Goal: Task Accomplishment & Management: Use online tool/utility

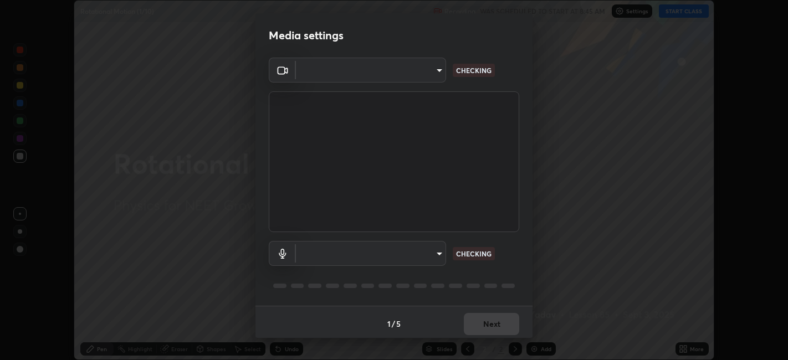
scroll to position [360, 787]
type input "052f9b30e05f62bb2e590cb50044ac96a00de3eab8a32c7a625fc31ec407be61"
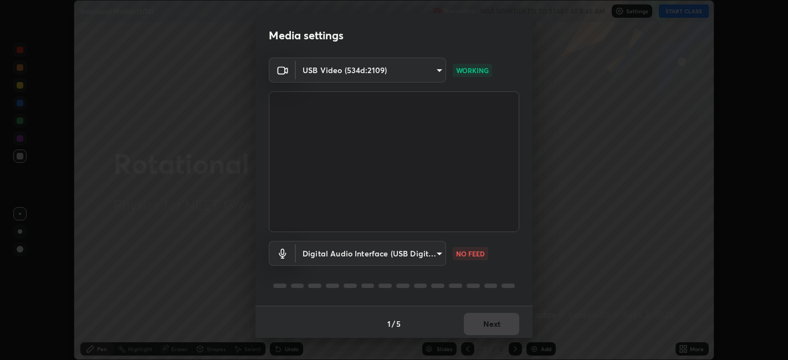
click at [404, 251] on body "Erase all Rotational Motion (1/10) Recording WAS SCHEDULED TO START AT 8:45 AM …" at bounding box center [394, 180] width 788 height 360
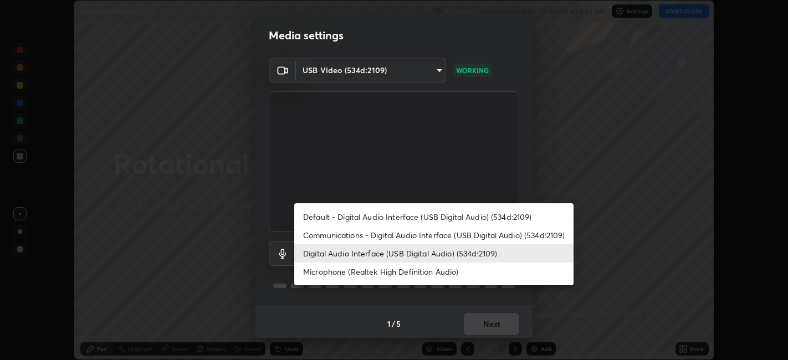
click at [392, 273] on li "Microphone (Realtek High Definition Audio)" at bounding box center [433, 272] width 279 height 18
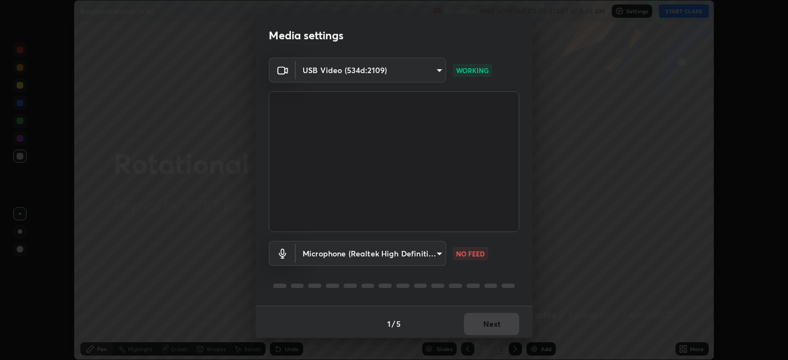
click at [394, 255] on body "Erase all Rotational Motion (1/10) Recording WAS SCHEDULED TO START AT 8:45 AM …" at bounding box center [394, 180] width 788 height 360
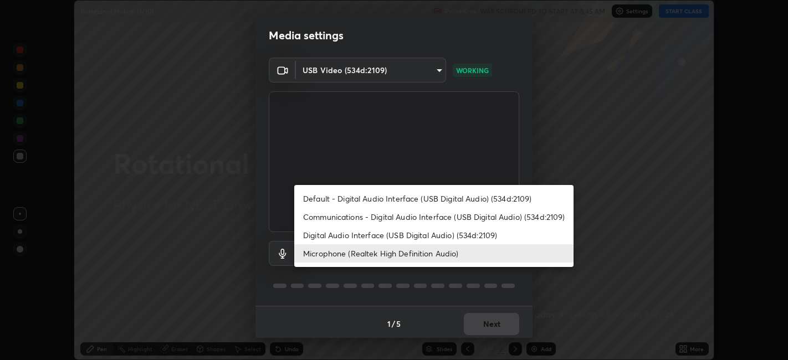
click at [396, 237] on li "Digital Audio Interface (USB Digital Audio) (534d:2109)" at bounding box center [433, 235] width 279 height 18
type input "26c45b5a75dd284b2b07efa34f095bc96a029c451b0918895cb94407aa1265c0"
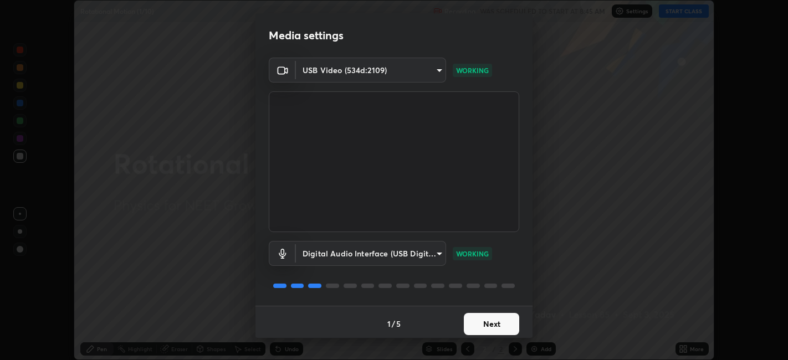
click at [494, 322] on button "Next" at bounding box center [491, 324] width 55 height 22
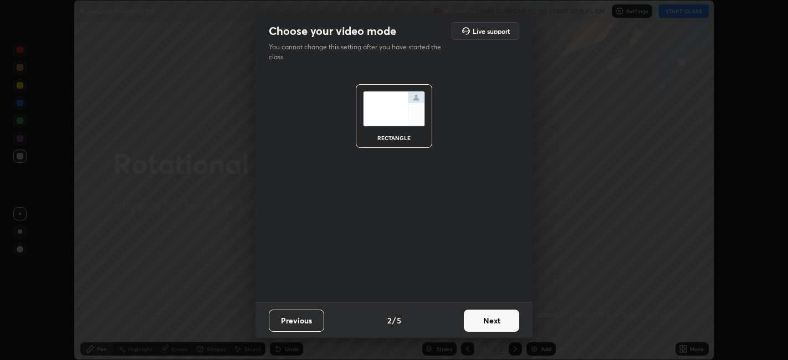
click at [493, 318] on button "Next" at bounding box center [491, 321] width 55 height 22
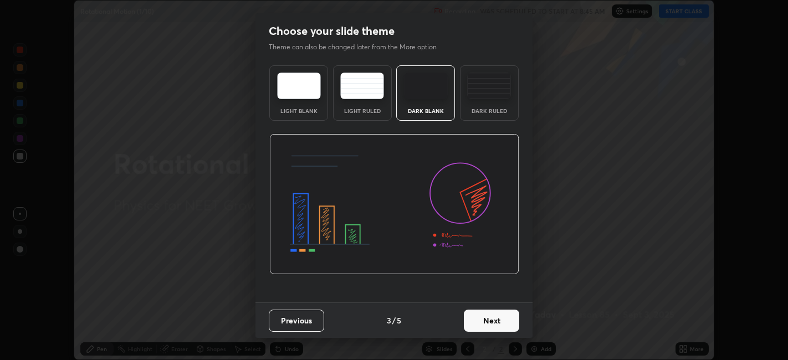
click at [494, 98] on img at bounding box center [489, 86] width 44 height 27
click at [493, 321] on button "Next" at bounding box center [491, 321] width 55 height 22
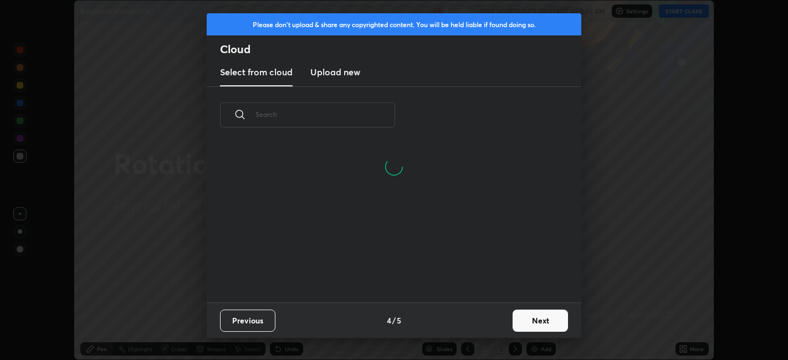
click at [340, 71] on h3 "Upload new" at bounding box center [335, 71] width 50 height 13
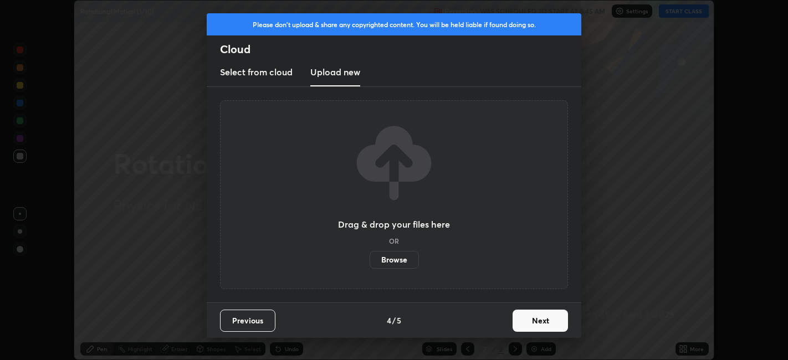
click at [391, 258] on label "Browse" at bounding box center [394, 260] width 49 height 18
click at [370, 258] on input "Browse" at bounding box center [370, 260] width 0 height 18
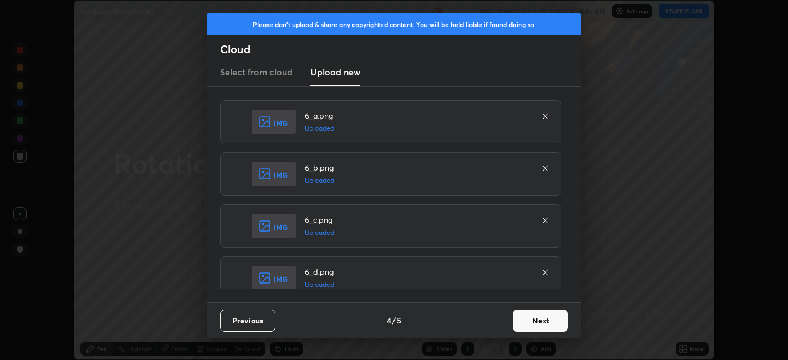
click at [534, 319] on button "Next" at bounding box center [540, 321] width 55 height 22
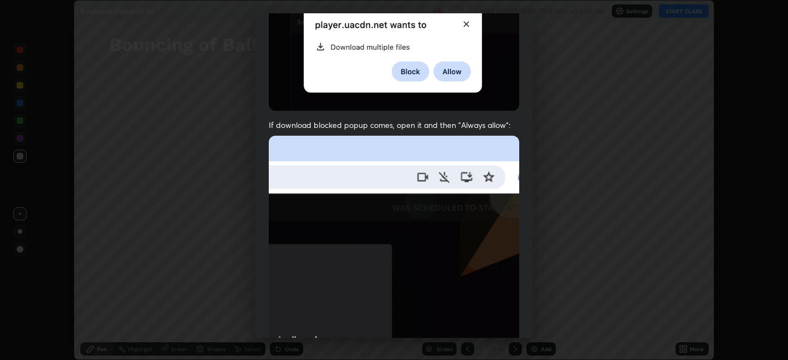
scroll to position [229, 0]
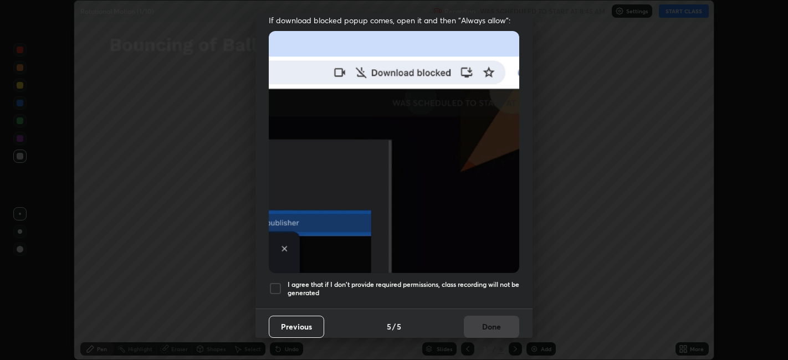
click at [278, 282] on div at bounding box center [275, 288] width 13 height 13
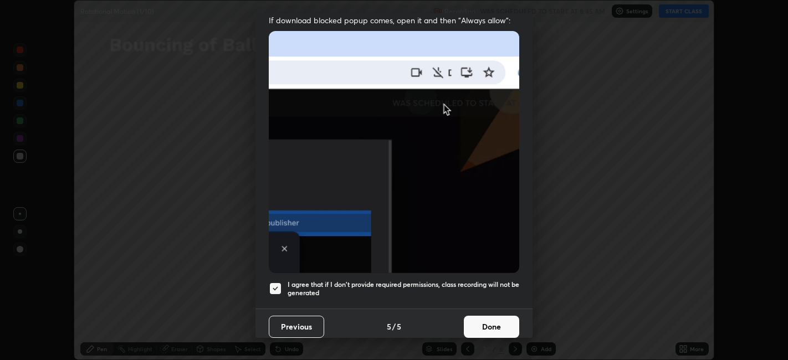
click at [481, 318] on button "Done" at bounding box center [491, 327] width 55 height 22
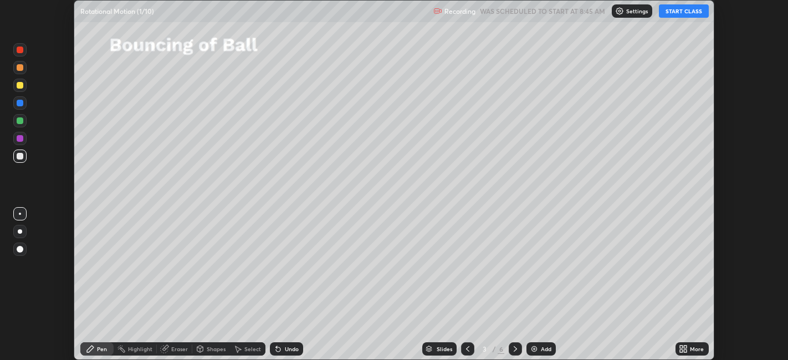
click at [489, 350] on div "3" at bounding box center [484, 349] width 11 height 7
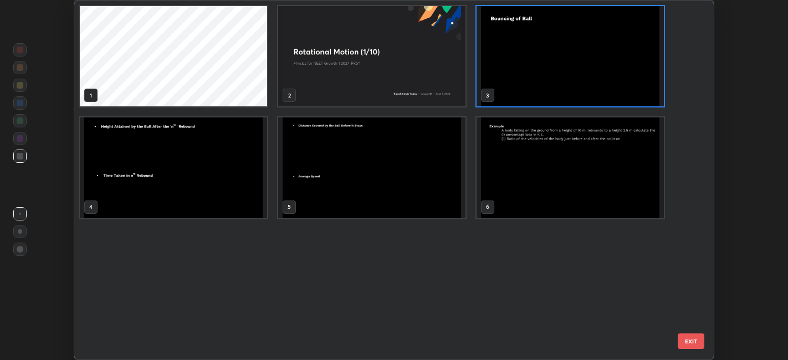
scroll to position [356, 634]
click at [545, 190] on img "grid" at bounding box center [570, 167] width 187 height 100
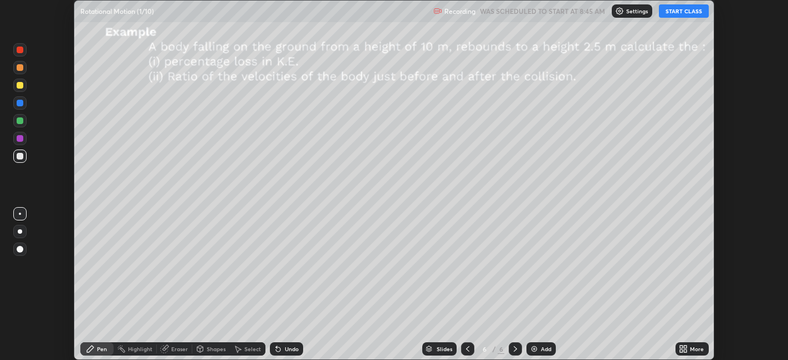
click at [544, 191] on img "grid" at bounding box center [570, 167] width 187 height 100
click at [690, 350] on div "More" at bounding box center [691, 348] width 33 height 13
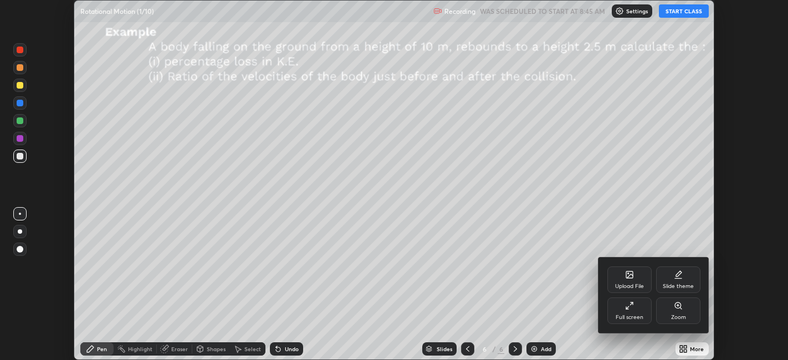
click at [631, 284] on div "Upload File" at bounding box center [629, 287] width 29 height 6
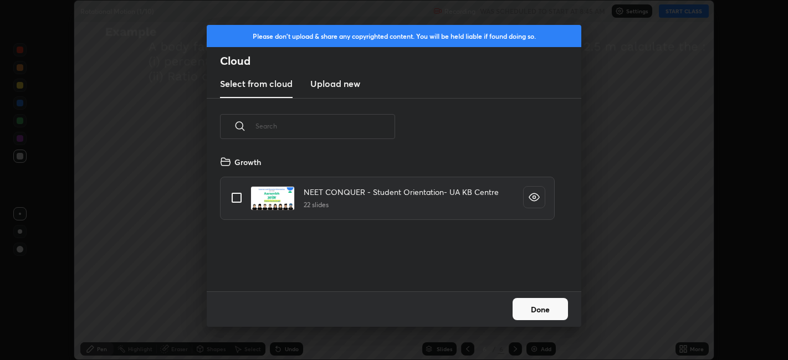
scroll to position [136, 356]
click at [340, 86] on h3 "Upload new" at bounding box center [335, 83] width 50 height 13
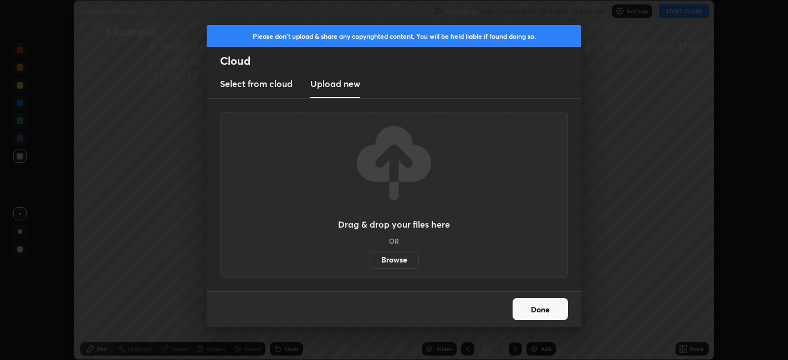
click at [393, 261] on label "Browse" at bounding box center [394, 260] width 49 height 18
click at [370, 261] on input "Browse" at bounding box center [370, 260] width 0 height 18
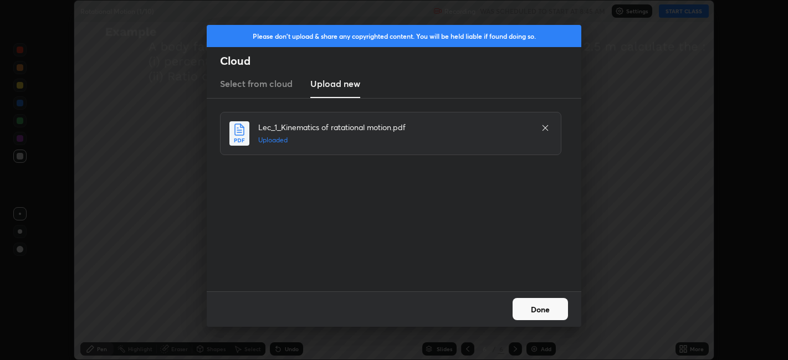
click at [539, 310] on button "Done" at bounding box center [540, 309] width 55 height 22
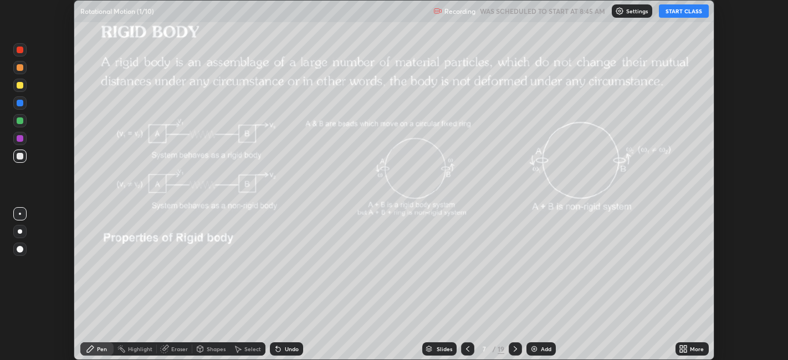
click at [685, 346] on icon at bounding box center [685, 347] width 3 height 3
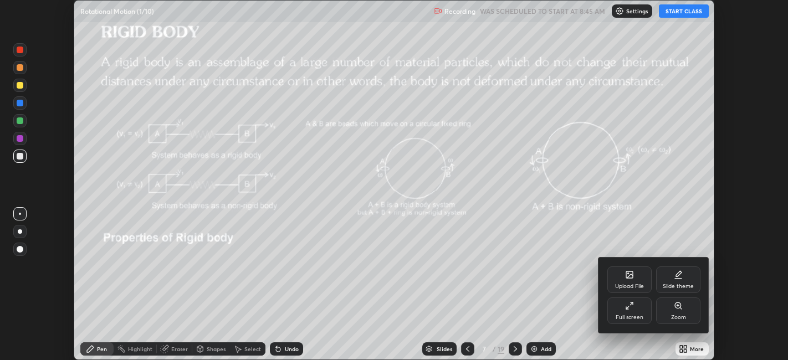
click at [490, 351] on div at bounding box center [394, 180] width 788 height 360
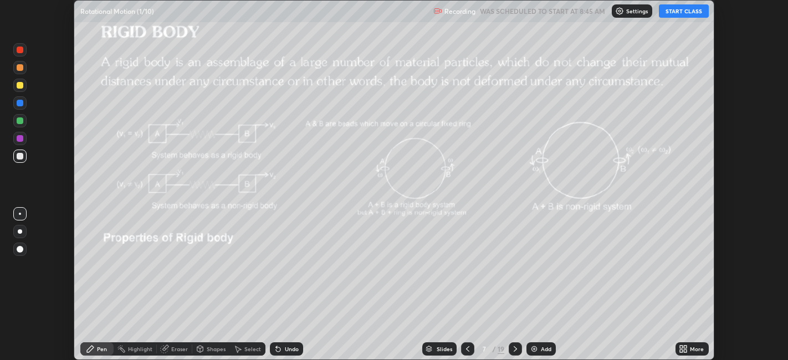
click at [492, 350] on div "/" at bounding box center [493, 349] width 3 height 7
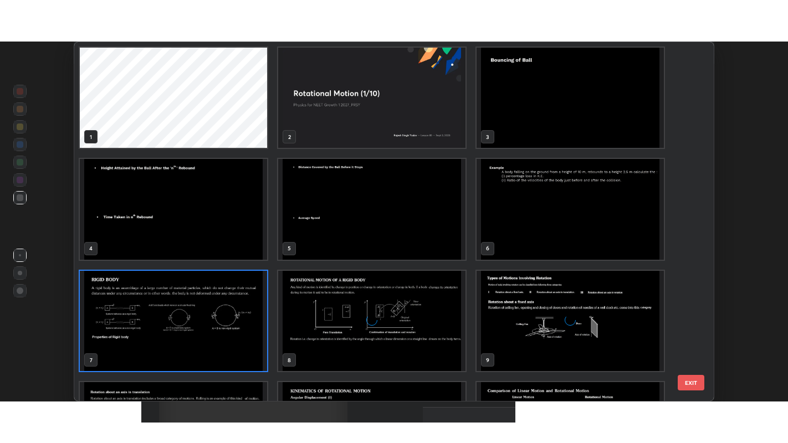
scroll to position [356, 634]
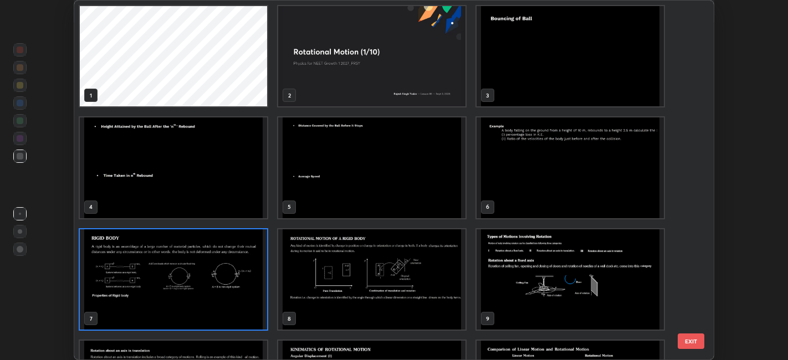
click at [521, 74] on img "grid" at bounding box center [570, 56] width 187 height 100
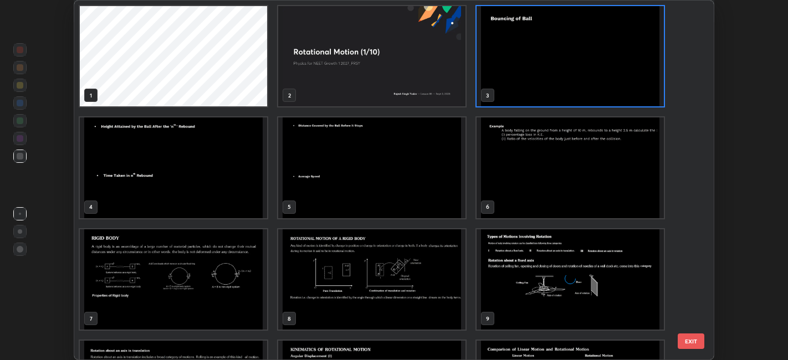
click at [525, 74] on img "grid" at bounding box center [570, 56] width 187 height 100
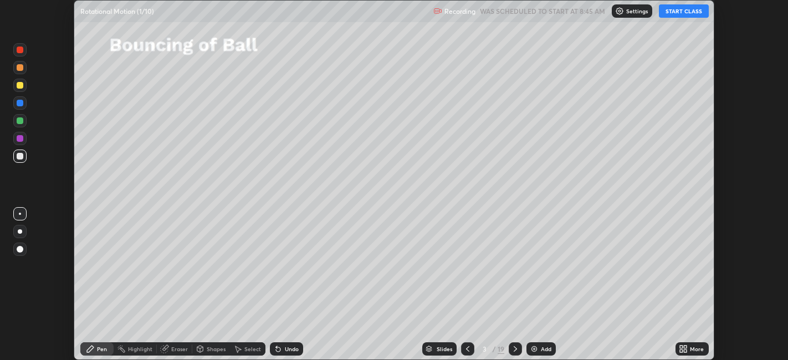
click at [690, 349] on div "More" at bounding box center [697, 349] width 14 height 6
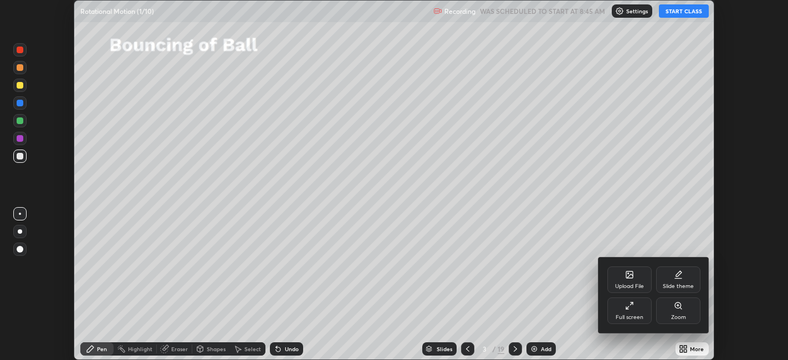
click at [634, 311] on div "Full screen" at bounding box center [629, 311] width 44 height 27
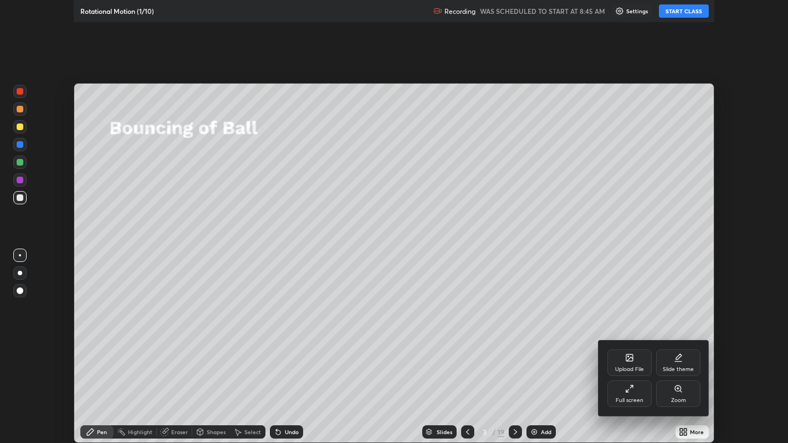
scroll to position [443, 788]
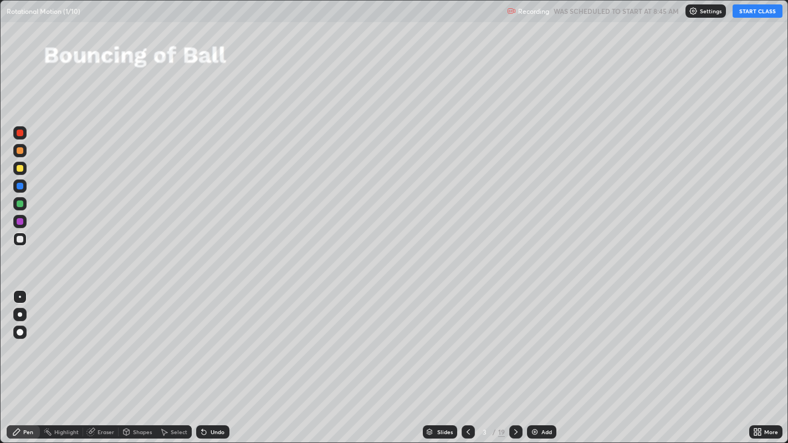
click at [752, 11] on button "START CLASS" at bounding box center [758, 10] width 50 height 13
click at [467, 360] on icon at bounding box center [468, 432] width 9 height 9
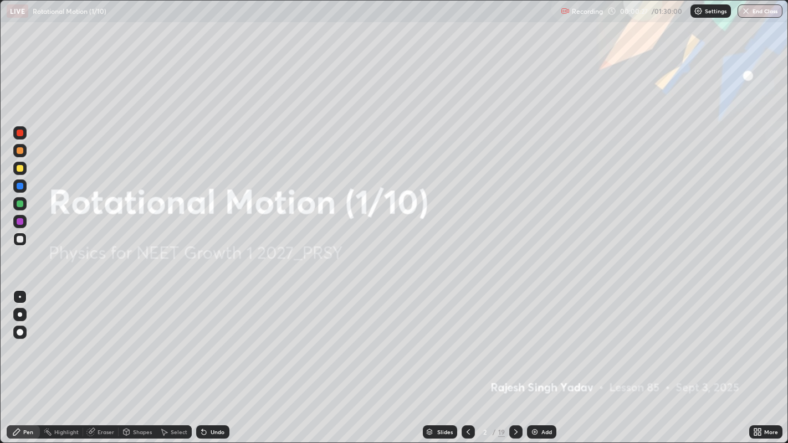
click at [514, 360] on icon at bounding box center [515, 432] width 9 height 9
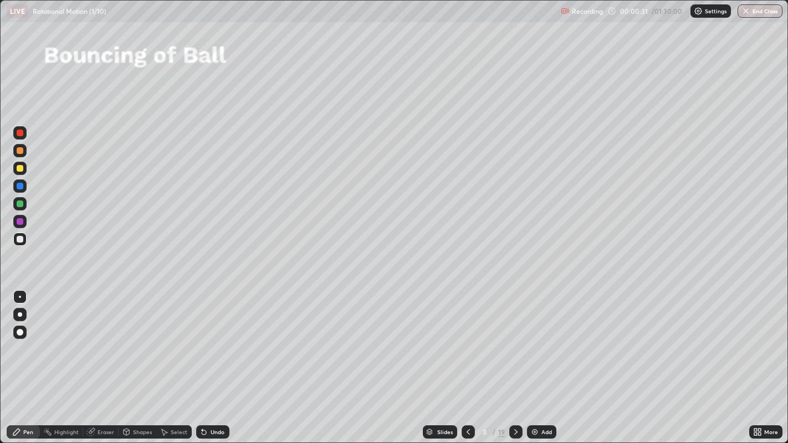
click at [145, 360] on div "Shapes" at bounding box center [142, 432] width 19 height 6
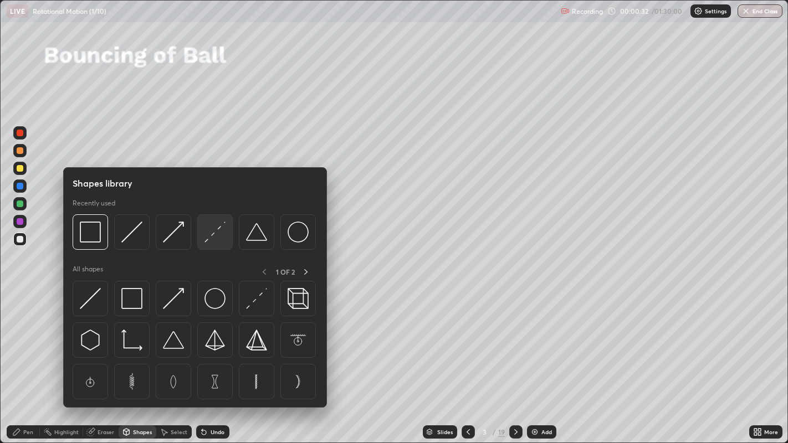
click at [216, 232] on img at bounding box center [214, 232] width 21 height 21
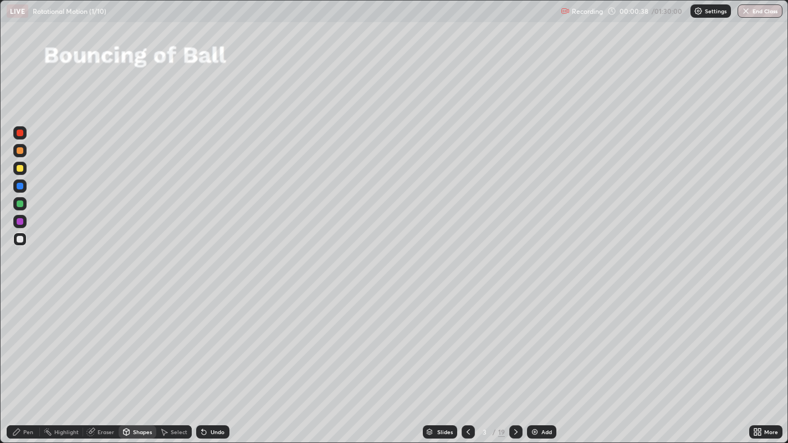
click at [24, 360] on div "Pen" at bounding box center [23, 432] width 33 height 13
click at [18, 167] on div at bounding box center [20, 168] width 7 height 7
click at [211, 360] on div "Undo" at bounding box center [218, 432] width 14 height 6
click at [139, 360] on div "Shapes" at bounding box center [142, 432] width 19 height 6
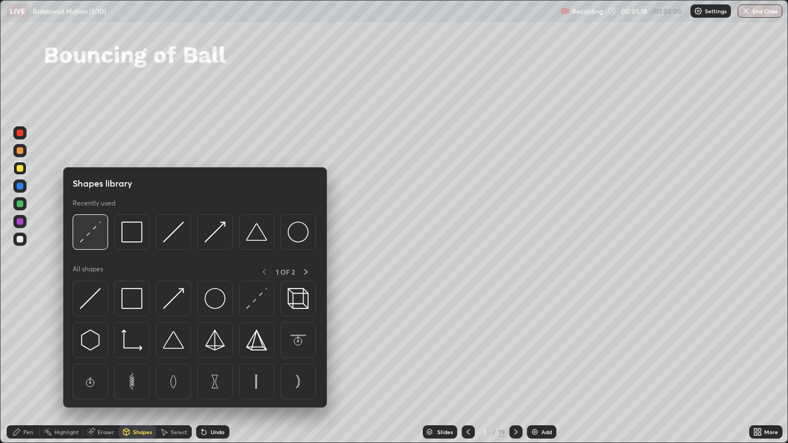
click at [95, 233] on img at bounding box center [90, 232] width 21 height 21
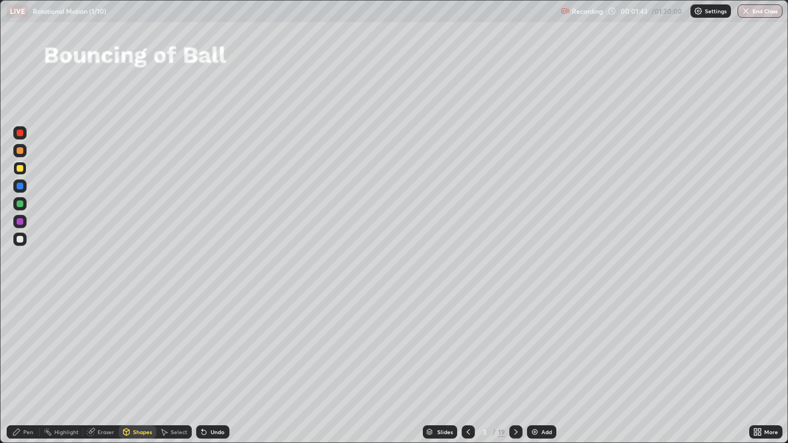
click at [25, 360] on div "Pen" at bounding box center [28, 432] width 10 height 6
click at [20, 204] on div at bounding box center [20, 204] width 7 height 7
click at [514, 360] on icon at bounding box center [515, 432] width 9 height 9
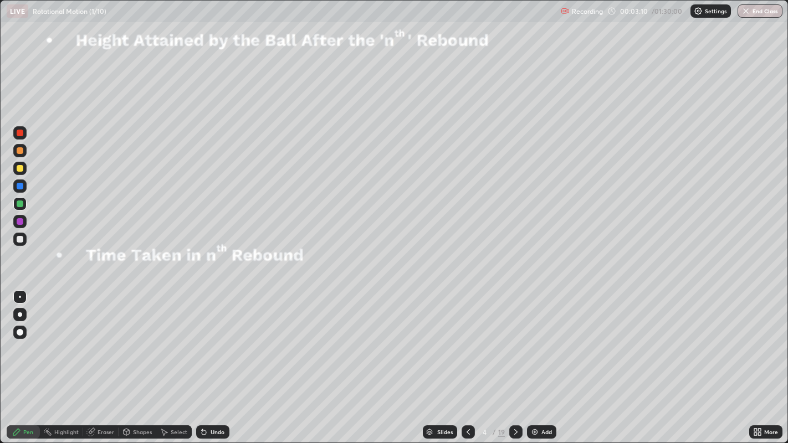
click at [21, 313] on div at bounding box center [20, 315] width 4 height 4
click at [19, 170] on div at bounding box center [20, 168] width 7 height 7
click at [514, 360] on icon at bounding box center [515, 432] width 9 height 9
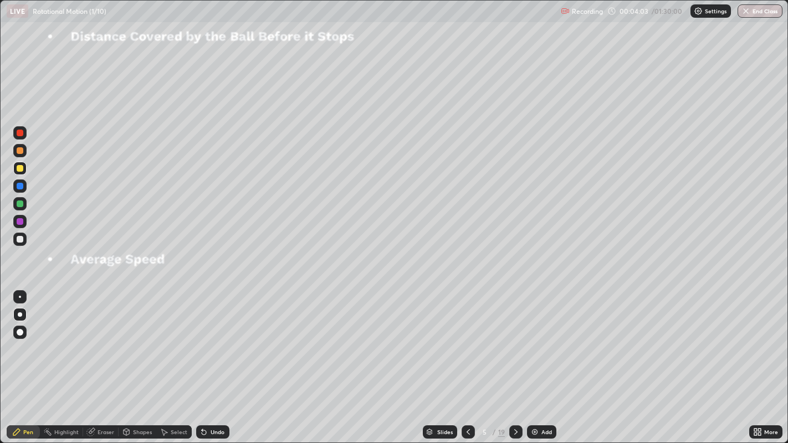
click at [467, 360] on icon at bounding box center [468, 432] width 9 height 9
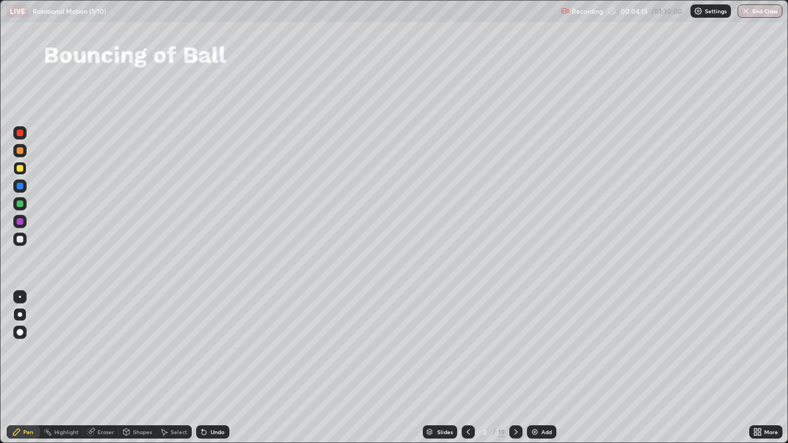
click at [514, 360] on icon at bounding box center [515, 432] width 9 height 9
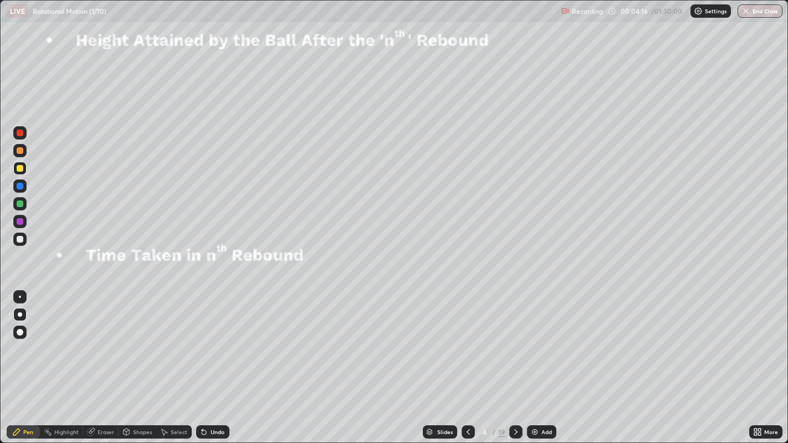
click at [514, 360] on icon at bounding box center [515, 432] width 9 height 9
click at [214, 360] on div "Undo" at bounding box center [218, 432] width 14 height 6
click at [137, 360] on div "Shapes" at bounding box center [142, 432] width 19 height 6
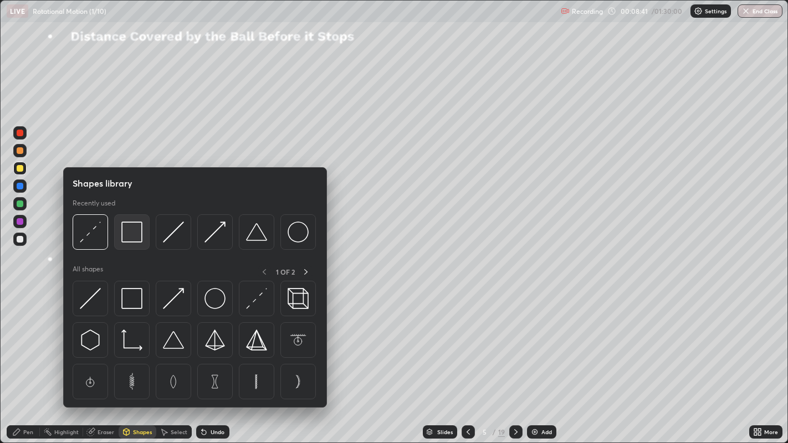
click at [128, 235] on img at bounding box center [131, 232] width 21 height 21
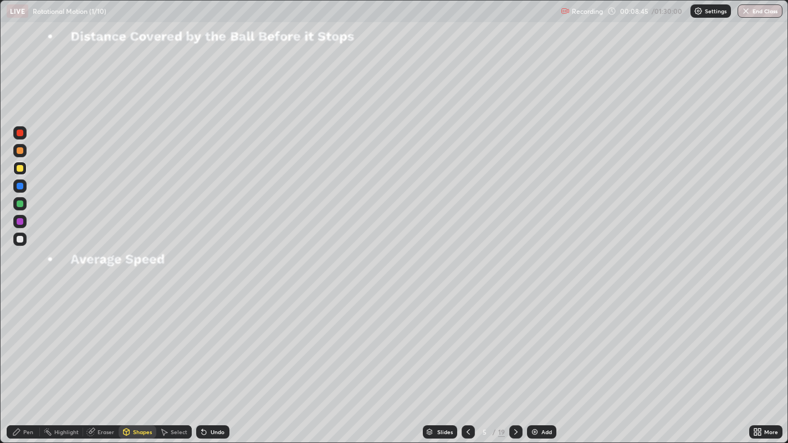
click at [21, 238] on div at bounding box center [20, 239] width 7 height 7
click at [32, 360] on div "Pen" at bounding box center [28, 432] width 10 height 6
click at [467, 360] on icon at bounding box center [468, 432] width 9 height 9
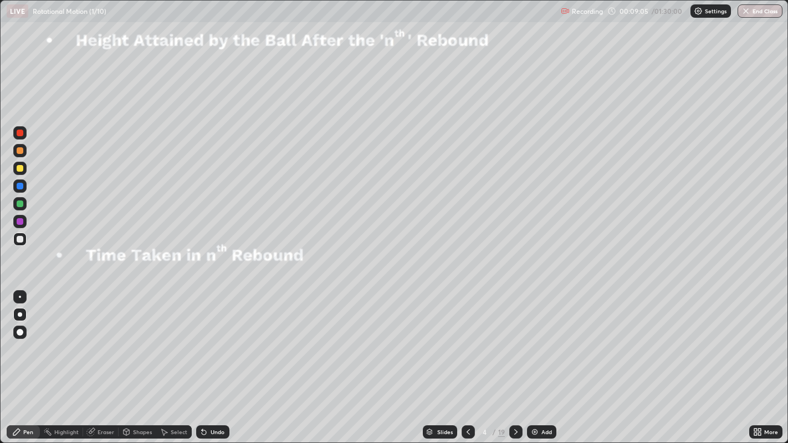
click at [467, 360] on icon at bounding box center [468, 432] width 9 height 9
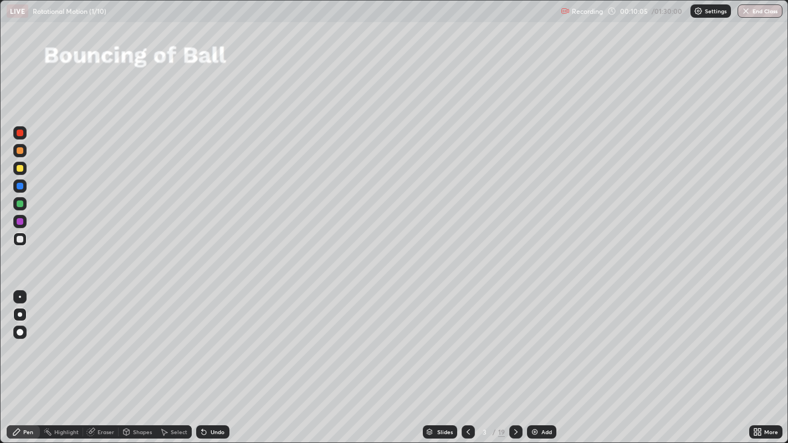
click at [514, 360] on icon at bounding box center [515, 432] width 9 height 9
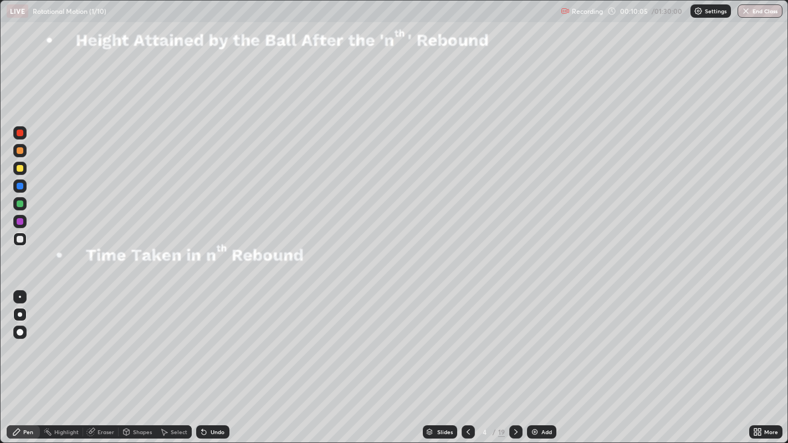
click at [514, 360] on icon at bounding box center [515, 432] width 9 height 9
click at [24, 298] on div at bounding box center [19, 296] width 13 height 13
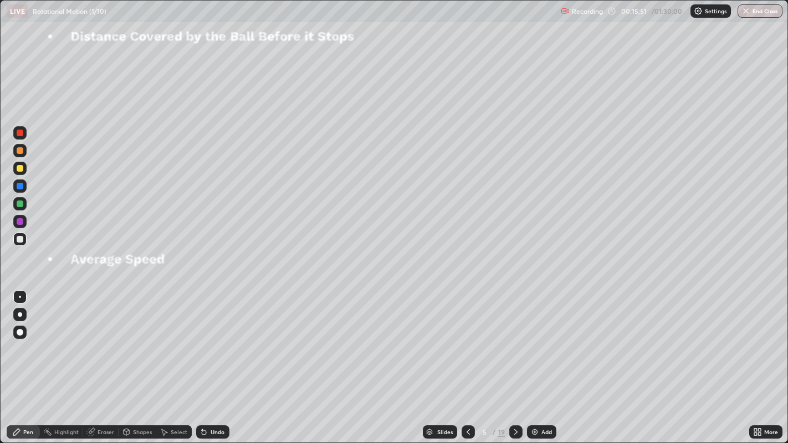
click at [515, 360] on icon at bounding box center [515, 432] width 9 height 9
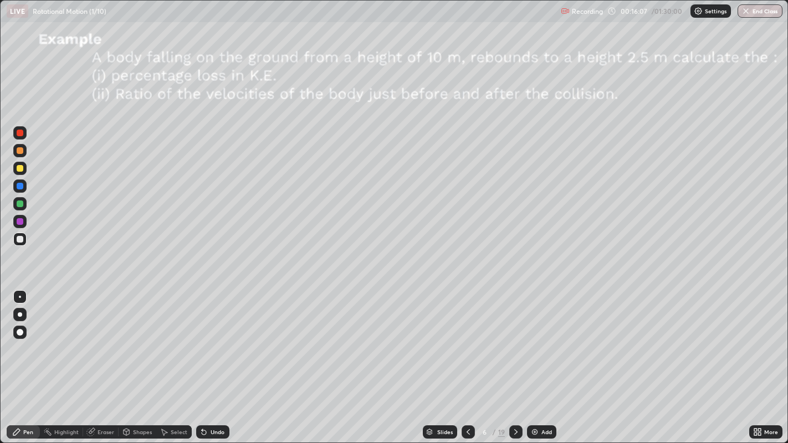
click at [469, 360] on icon at bounding box center [468, 432] width 9 height 9
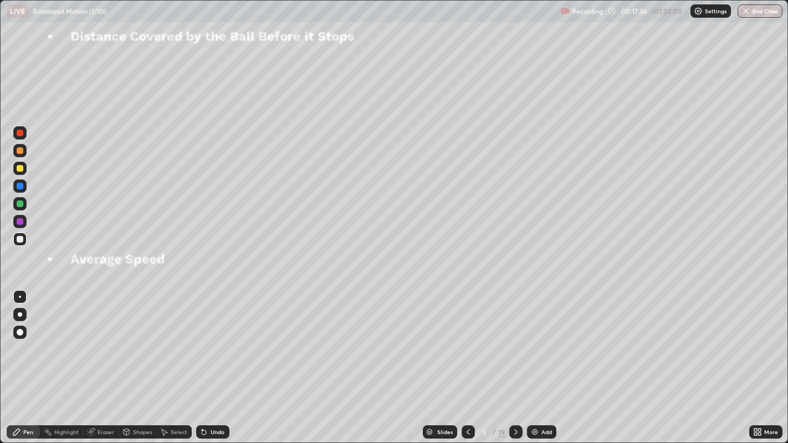
click at [514, 360] on icon at bounding box center [515, 432] width 9 height 9
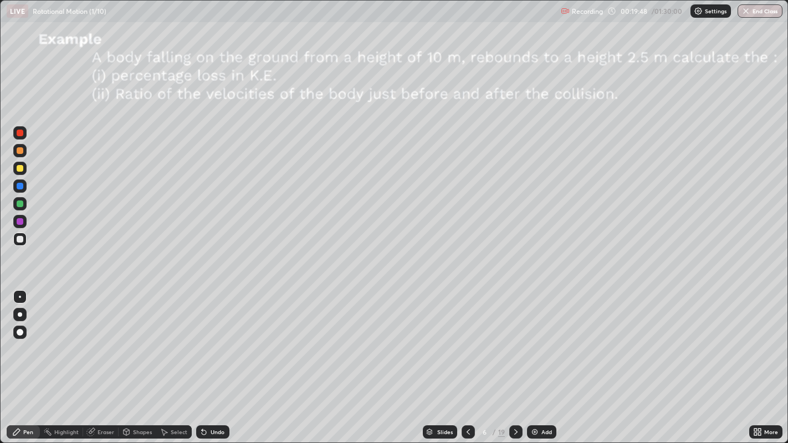
click at [141, 360] on div "Shapes" at bounding box center [142, 432] width 19 height 6
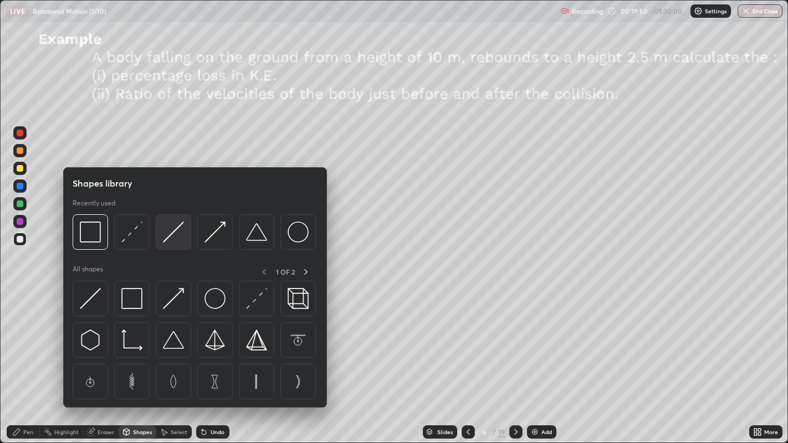
click at [171, 234] on img at bounding box center [173, 232] width 21 height 21
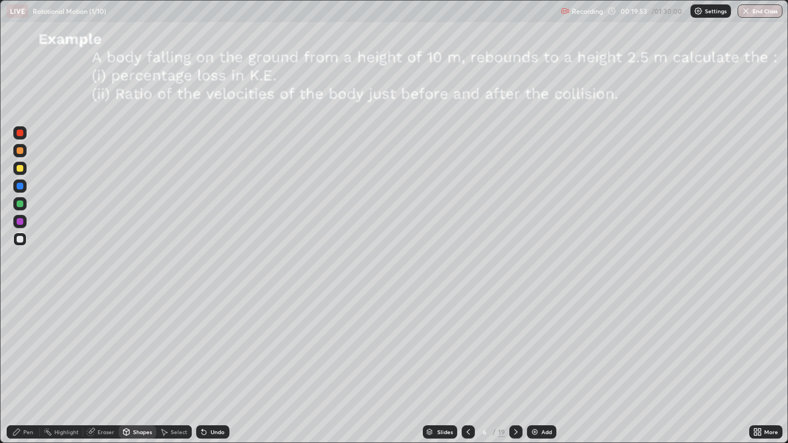
click at [139, 360] on div "Shapes" at bounding box center [142, 432] width 19 height 6
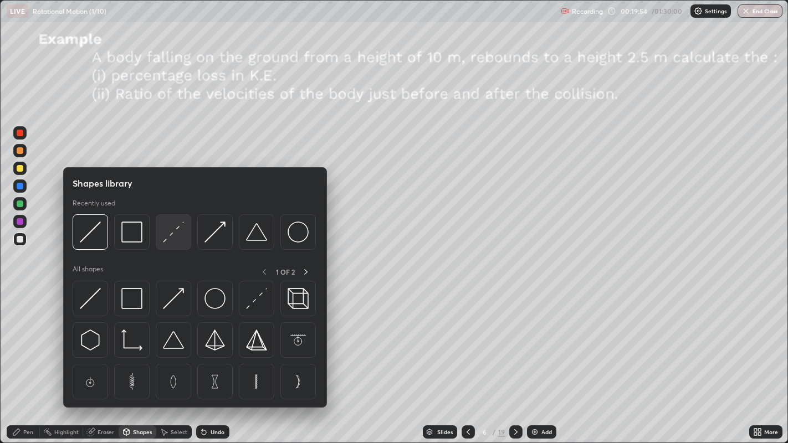
click at [172, 241] on img at bounding box center [173, 232] width 21 height 21
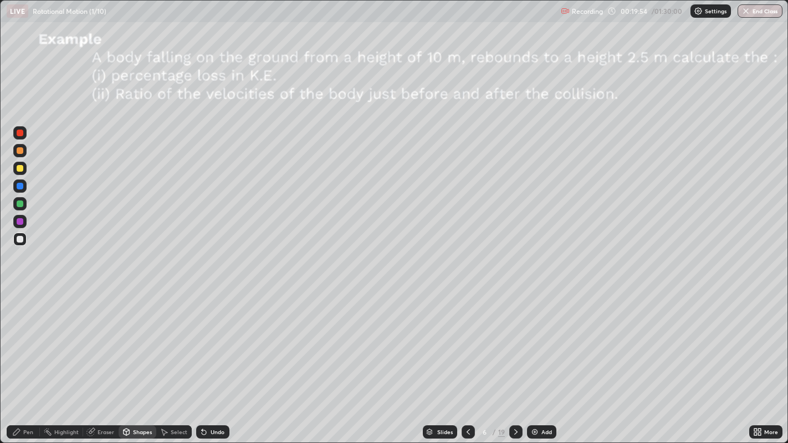
click at [20, 167] on div at bounding box center [20, 168] width 7 height 7
click at [22, 360] on div "Pen" at bounding box center [23, 432] width 33 height 13
click at [22, 239] on div at bounding box center [20, 239] width 7 height 7
click at [515, 360] on icon at bounding box center [515, 432] width 9 height 9
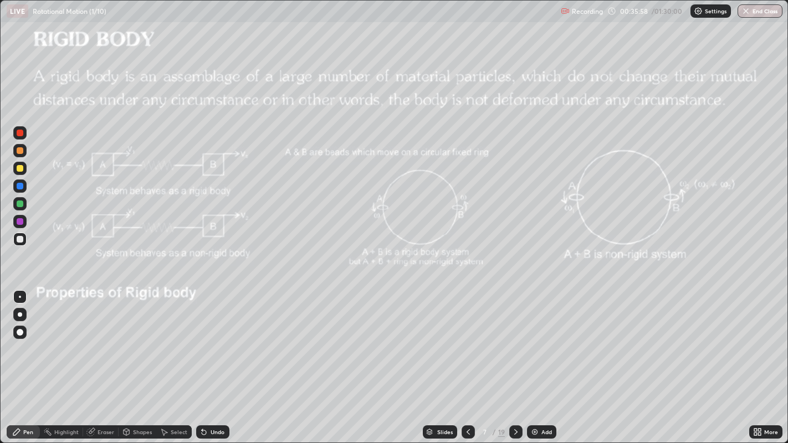
click at [489, 360] on div "7 / 19" at bounding box center [491, 432] width 25 height 10
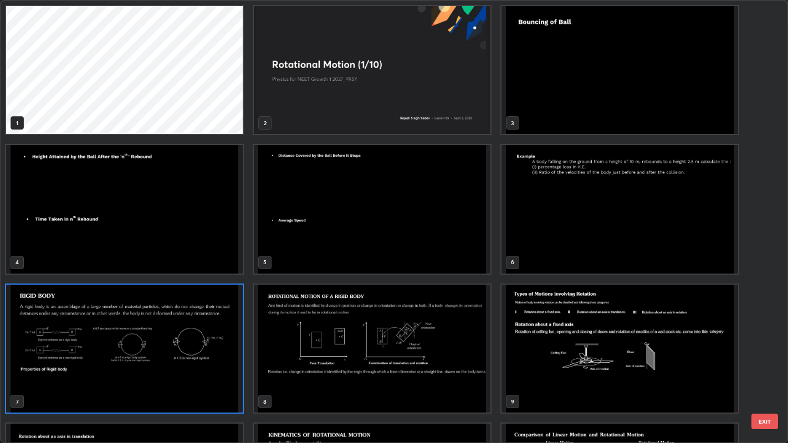
scroll to position [439, 782]
click at [455, 107] on img "grid" at bounding box center [372, 70] width 237 height 128
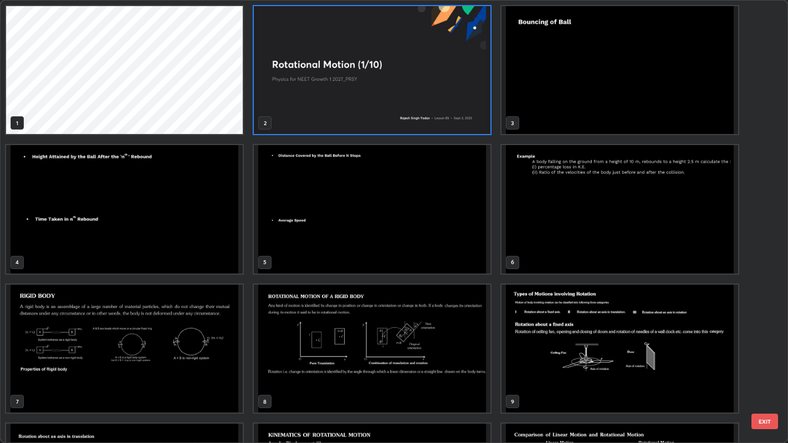
click at [455, 107] on img "grid" at bounding box center [372, 70] width 237 height 128
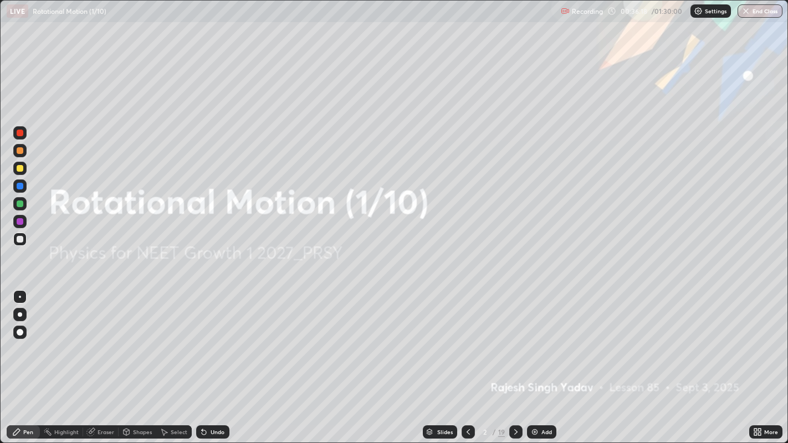
click at [499, 360] on div "19" at bounding box center [501, 432] width 7 height 10
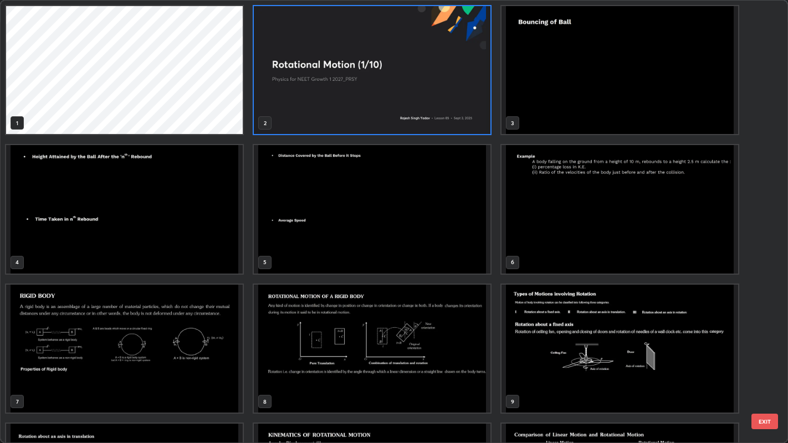
click at [214, 360] on img "grid" at bounding box center [124, 349] width 237 height 128
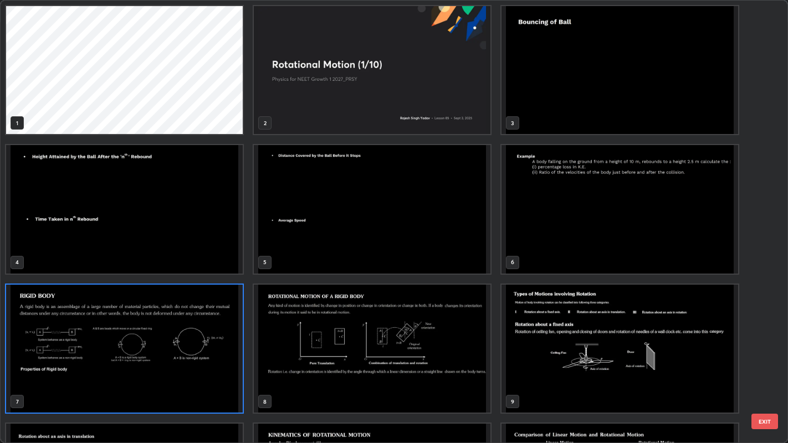
click at [213, 357] on img "grid" at bounding box center [124, 349] width 237 height 128
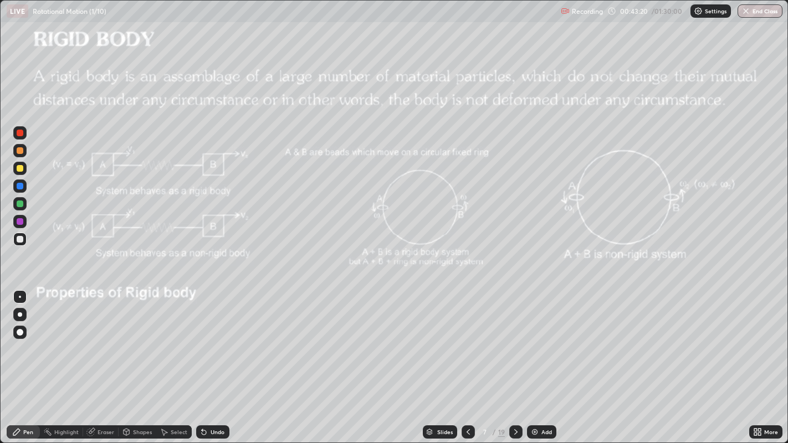
click at [139, 360] on div "Shapes" at bounding box center [142, 432] width 19 height 6
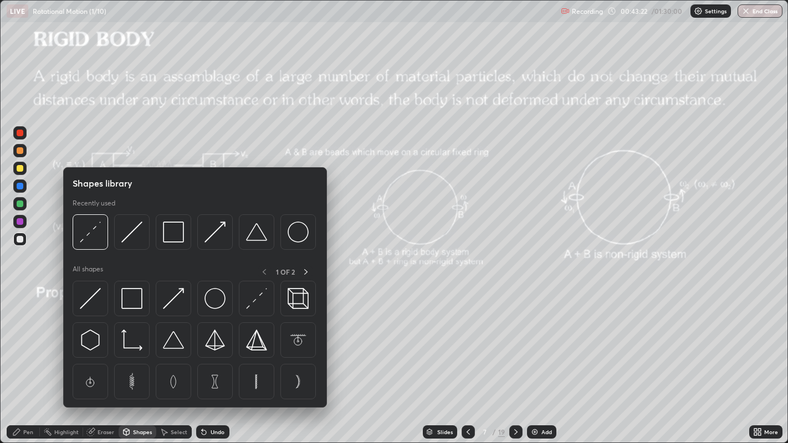
click at [22, 241] on div at bounding box center [20, 239] width 7 height 7
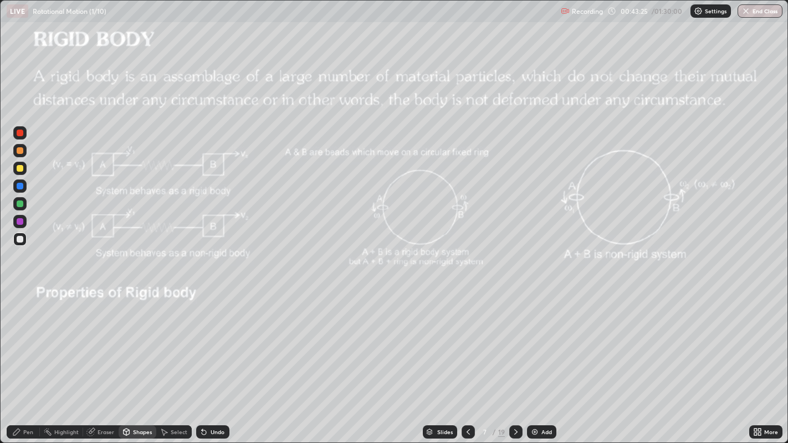
click at [23, 360] on div "Pen" at bounding box center [23, 432] width 33 height 13
click at [544, 360] on div "Add" at bounding box center [546, 432] width 11 height 6
click at [141, 360] on div "Shapes" at bounding box center [142, 432] width 19 height 6
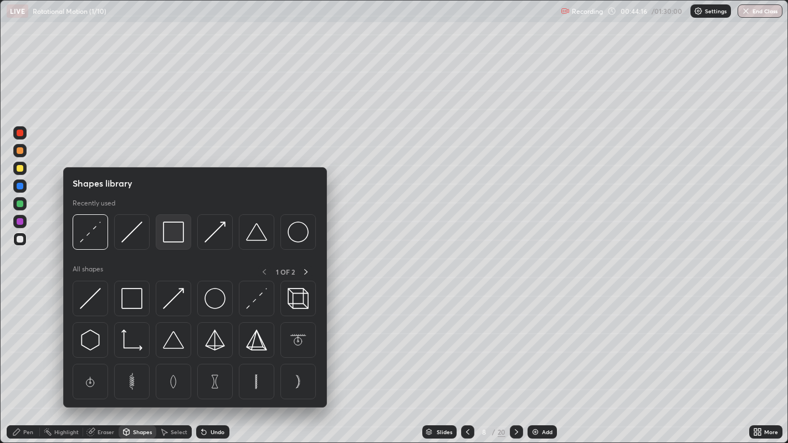
click at [169, 238] on img at bounding box center [173, 232] width 21 height 21
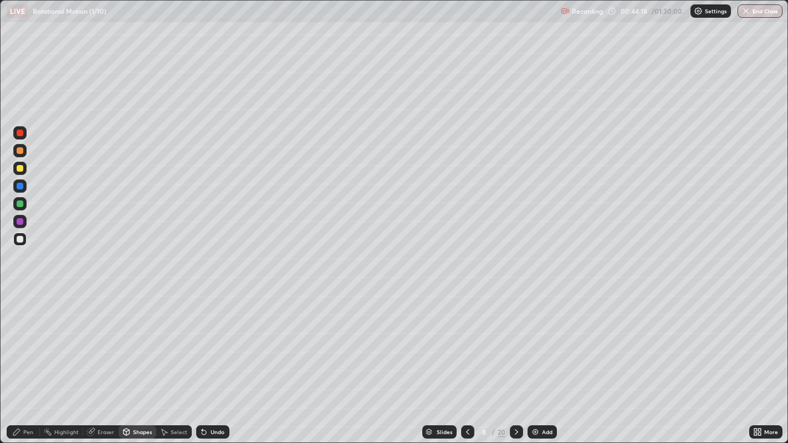
click at [28, 360] on div "Pen" at bounding box center [28, 432] width 10 height 6
click at [131, 360] on div "Shapes" at bounding box center [138, 432] width 38 height 13
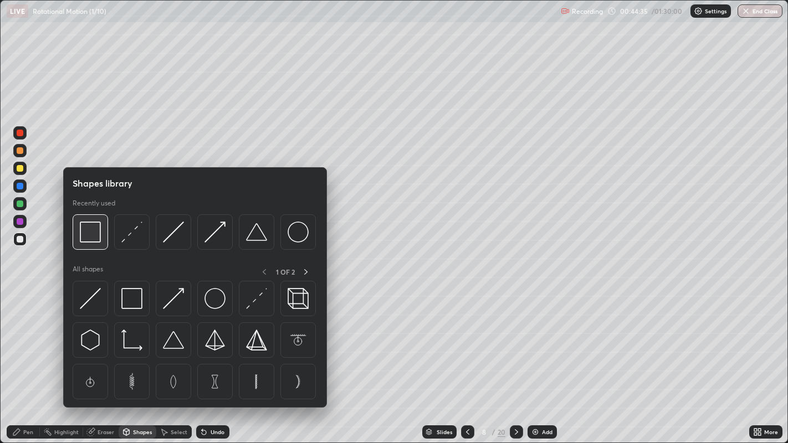
click at [91, 240] on img at bounding box center [90, 232] width 21 height 21
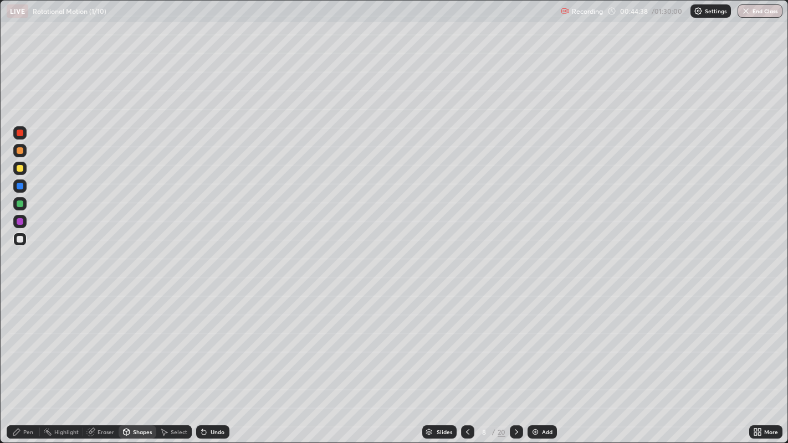
click at [208, 360] on div "Undo" at bounding box center [212, 432] width 33 height 13
click at [27, 360] on div "Pen" at bounding box center [28, 432] width 10 height 6
click at [141, 360] on div "Shapes" at bounding box center [142, 432] width 19 height 6
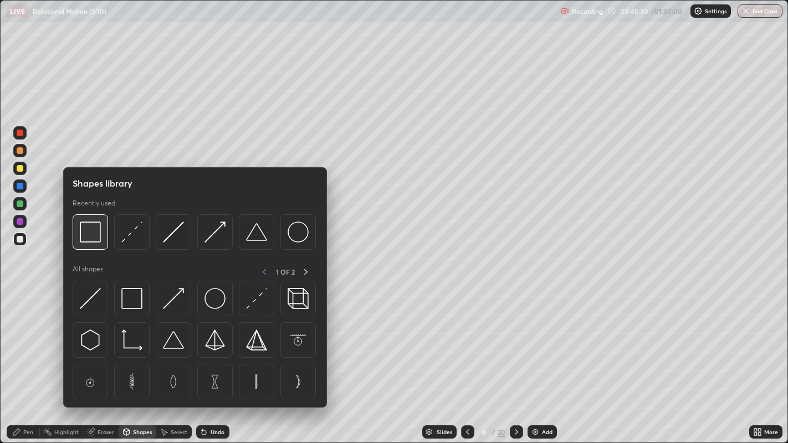
click at [93, 237] on img at bounding box center [90, 232] width 21 height 21
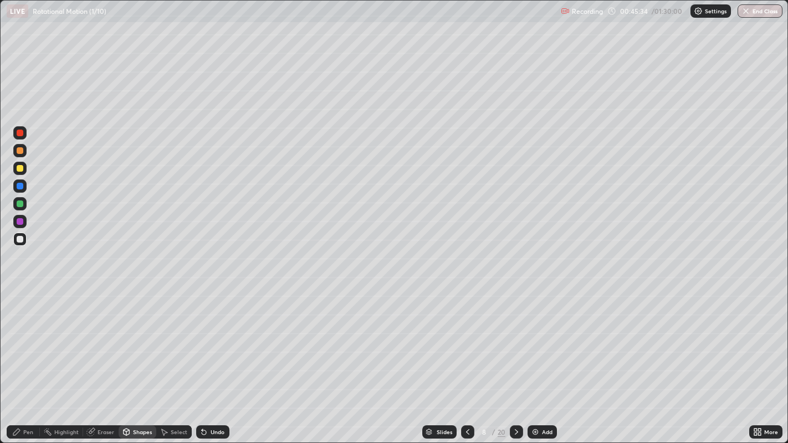
click at [27, 360] on div "Pen" at bounding box center [28, 432] width 10 height 6
click at [22, 314] on div at bounding box center [20, 315] width 4 height 4
click at [23, 170] on div at bounding box center [20, 168] width 7 height 7
click at [172, 360] on div "Select" at bounding box center [173, 432] width 35 height 13
click at [137, 360] on div "Shapes" at bounding box center [142, 432] width 19 height 6
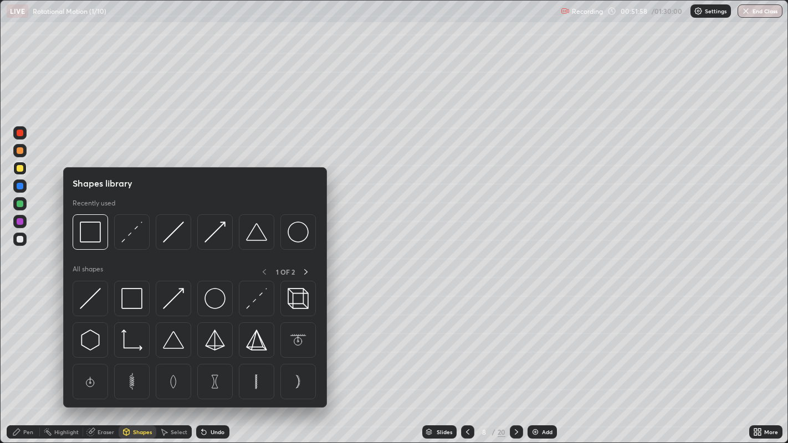
click at [124, 301] on img at bounding box center [131, 298] width 21 height 21
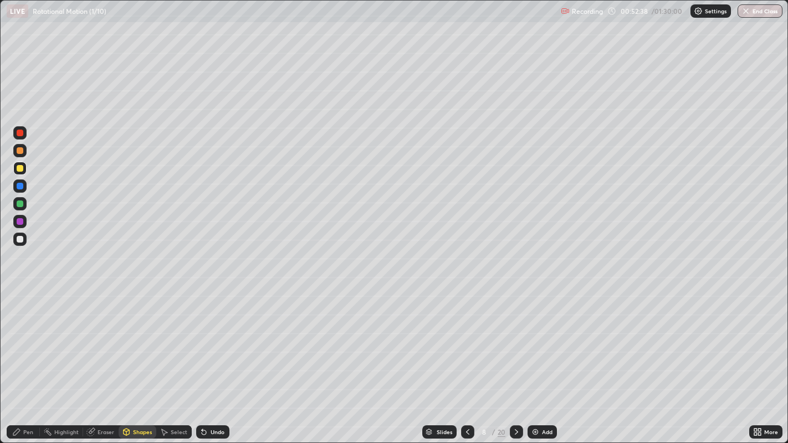
click at [27, 360] on div "Pen" at bounding box center [28, 432] width 10 height 6
click at [513, 360] on icon at bounding box center [516, 432] width 9 height 9
click at [142, 360] on div "Shapes" at bounding box center [142, 432] width 19 height 6
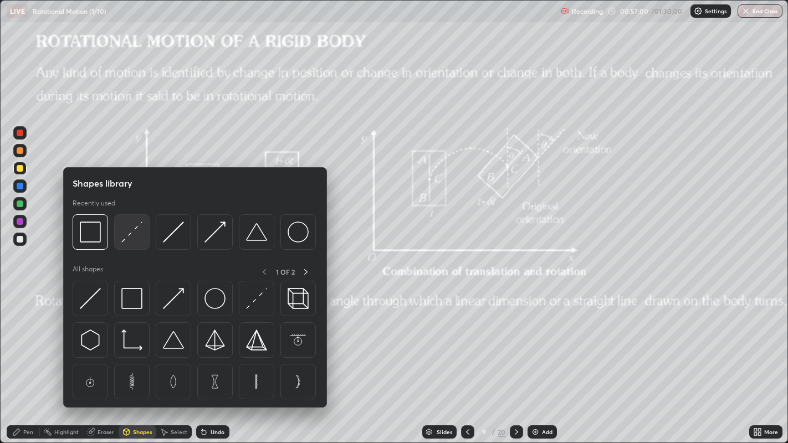
click at [132, 232] on img at bounding box center [131, 232] width 21 height 21
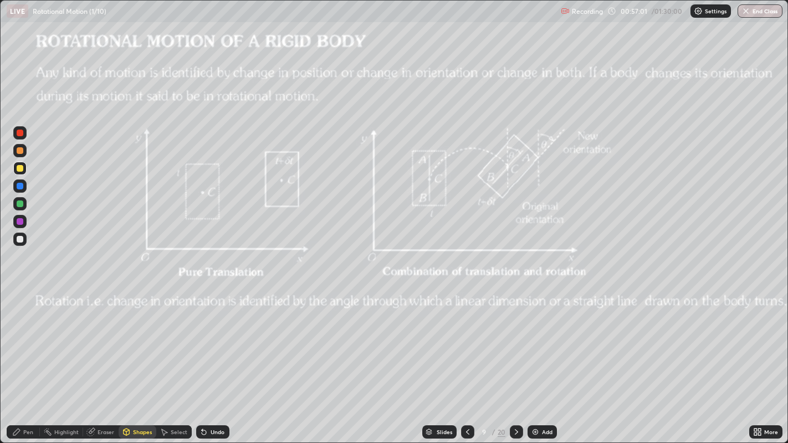
click at [22, 171] on div at bounding box center [20, 168] width 7 height 7
click at [138, 360] on div "Shapes" at bounding box center [142, 432] width 19 height 6
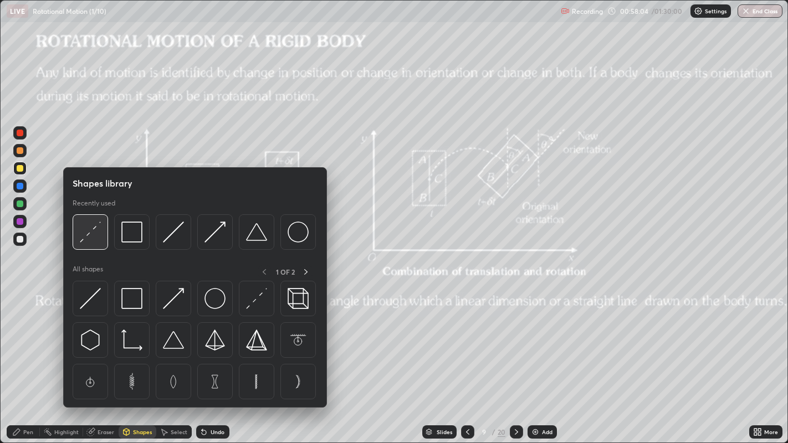
click at [92, 234] on img at bounding box center [90, 232] width 21 height 21
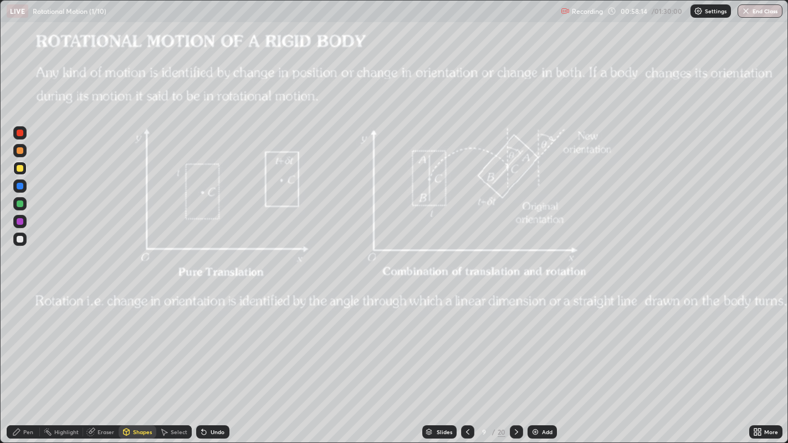
click at [27, 360] on div "Pen" at bounding box center [23, 432] width 33 height 13
click at [515, 360] on icon at bounding box center [516, 432] width 9 height 9
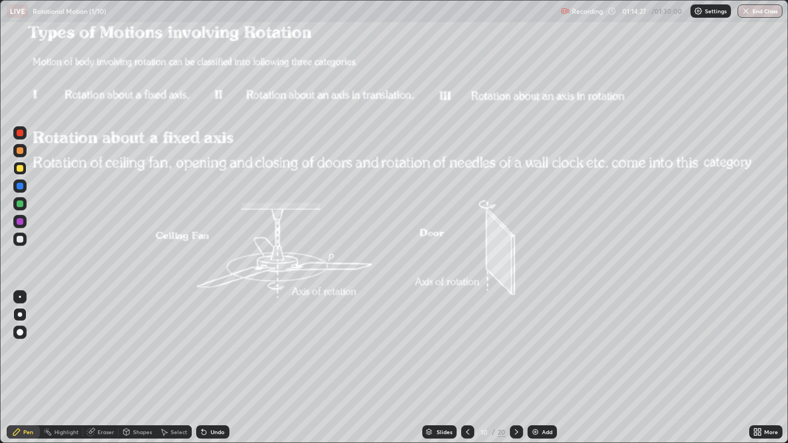
click at [515, 360] on icon at bounding box center [516, 432] width 3 height 6
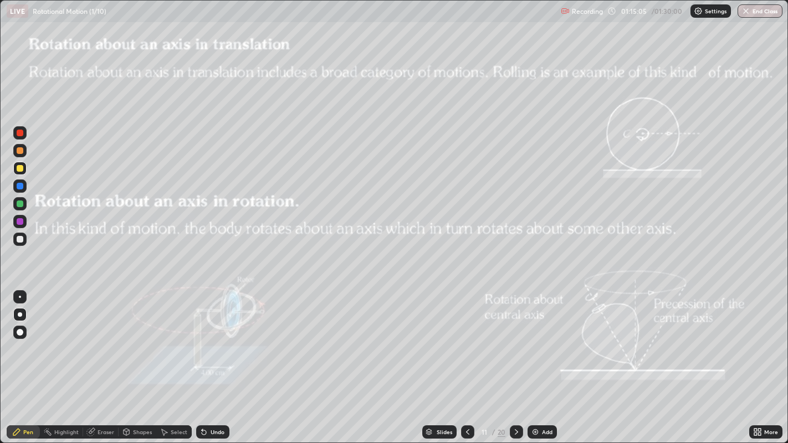
click at [466, 360] on icon at bounding box center [467, 432] width 9 height 9
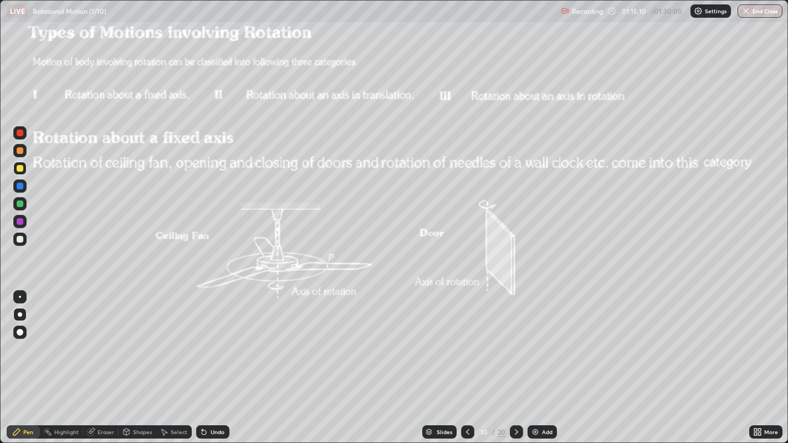
click at [516, 360] on icon at bounding box center [516, 432] width 9 height 9
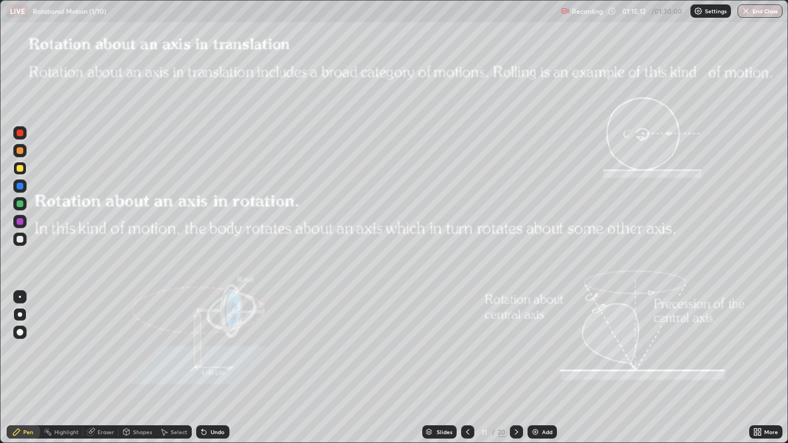
click at [520, 360] on div at bounding box center [516, 432] width 13 height 13
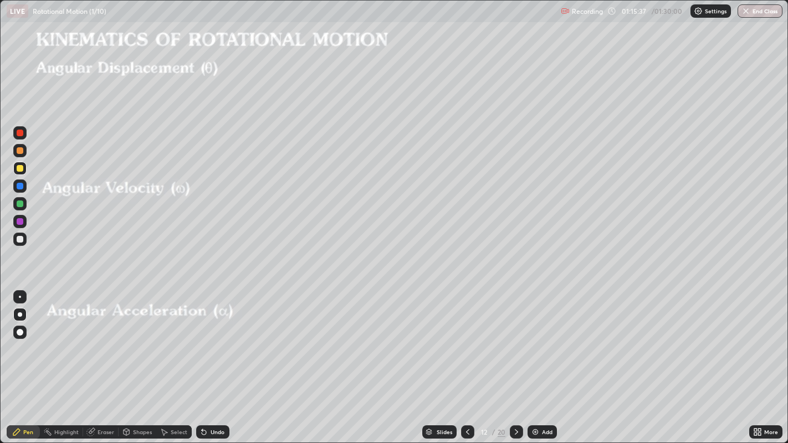
click at [139, 360] on div "Shapes" at bounding box center [142, 432] width 19 height 6
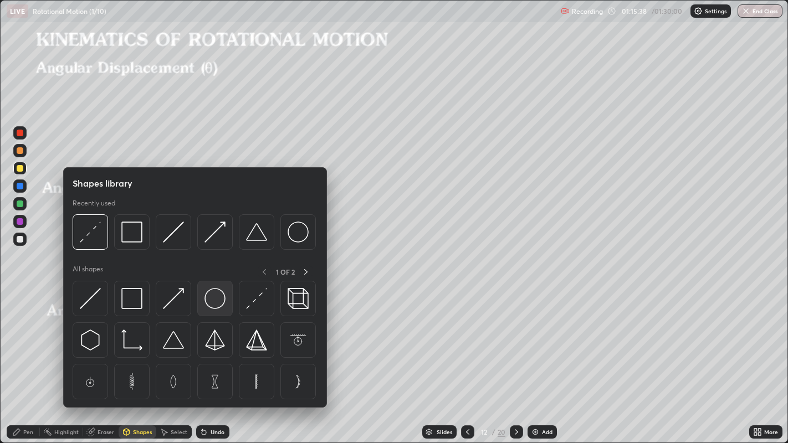
click at [212, 298] on img at bounding box center [214, 298] width 21 height 21
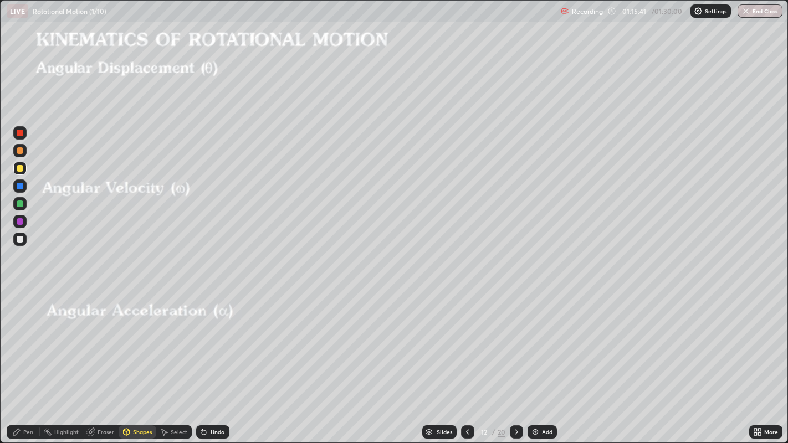
click at [140, 360] on div "Shapes" at bounding box center [142, 432] width 19 height 6
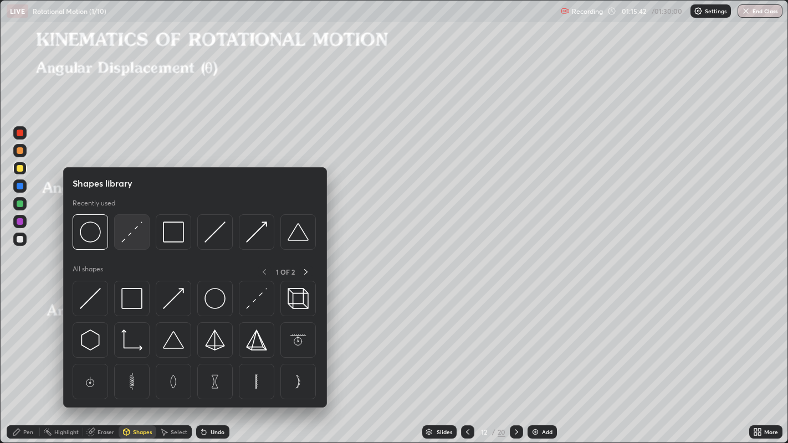
click at [131, 238] on img at bounding box center [131, 232] width 21 height 21
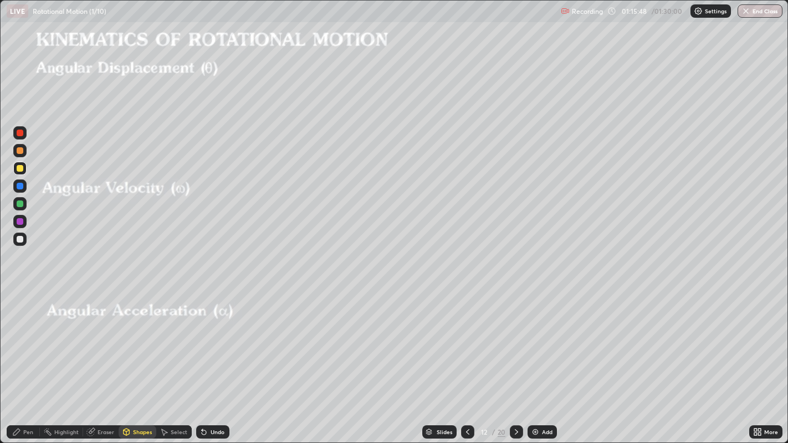
click at [29, 360] on div "Pen" at bounding box center [28, 432] width 10 height 6
click at [19, 239] on div at bounding box center [20, 239] width 7 height 7
click at [137, 360] on div "Shapes" at bounding box center [142, 432] width 19 height 6
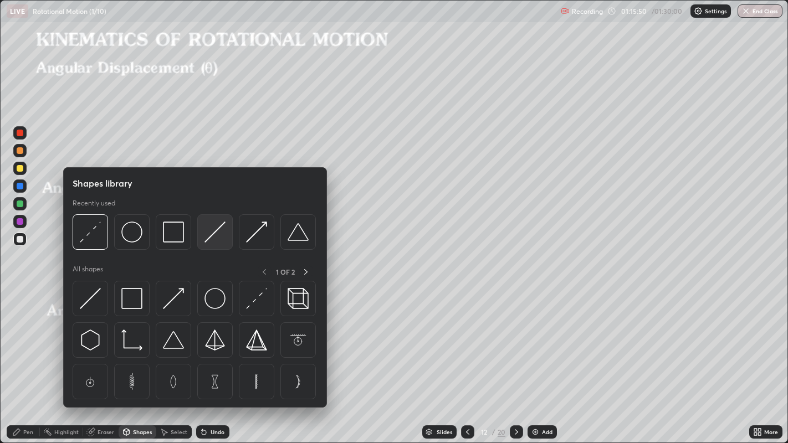
click at [213, 238] on img at bounding box center [214, 232] width 21 height 21
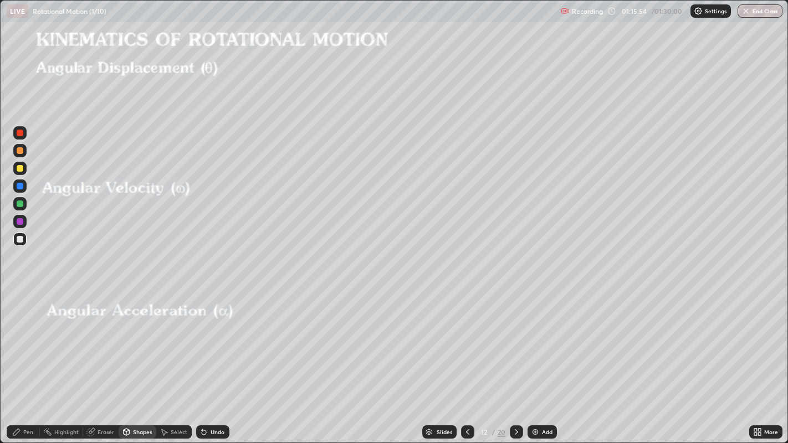
click at [24, 360] on div "Pen" at bounding box center [28, 432] width 10 height 6
click at [518, 360] on icon at bounding box center [516, 432] width 9 height 9
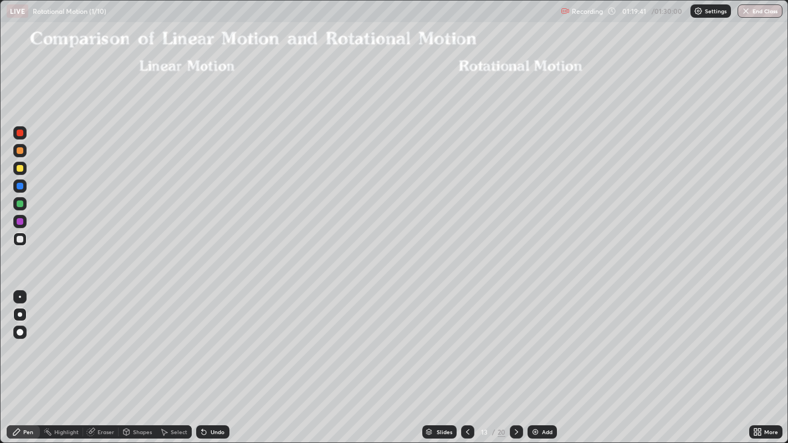
click at [143, 360] on div "Shapes" at bounding box center [142, 432] width 19 height 6
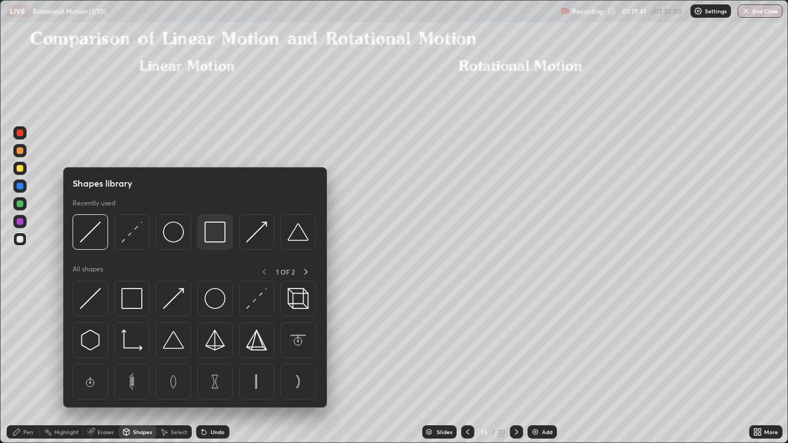
click at [208, 240] on img at bounding box center [214, 232] width 21 height 21
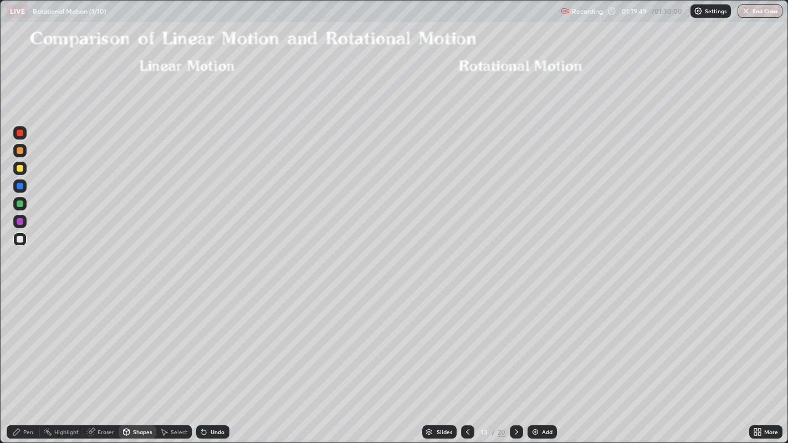
click at [23, 360] on div "Pen" at bounding box center [28, 432] width 10 height 6
click at [100, 360] on div "Eraser" at bounding box center [106, 432] width 17 height 6
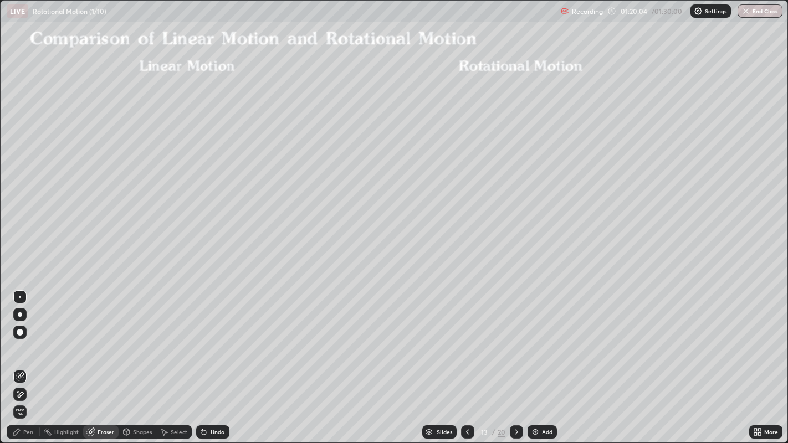
click at [35, 360] on div "Pen" at bounding box center [23, 432] width 33 height 13
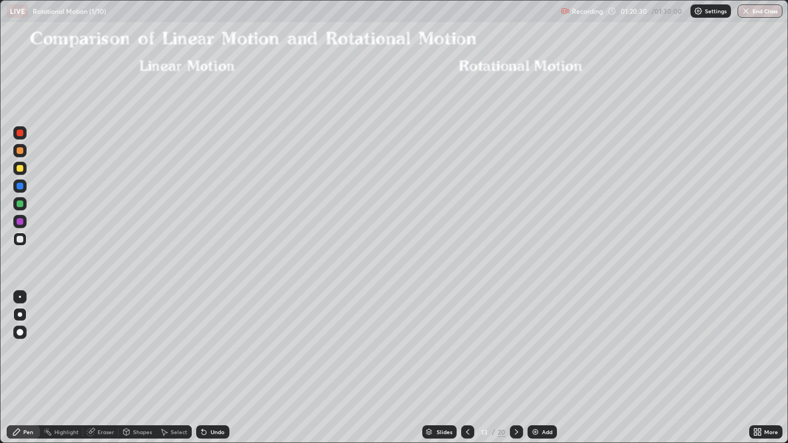
click at [133, 360] on div "Shapes" at bounding box center [142, 432] width 19 height 6
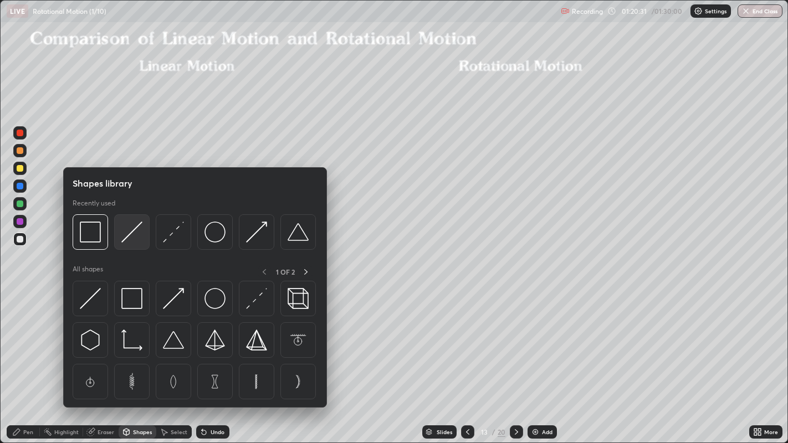
click at [132, 235] on img at bounding box center [131, 232] width 21 height 21
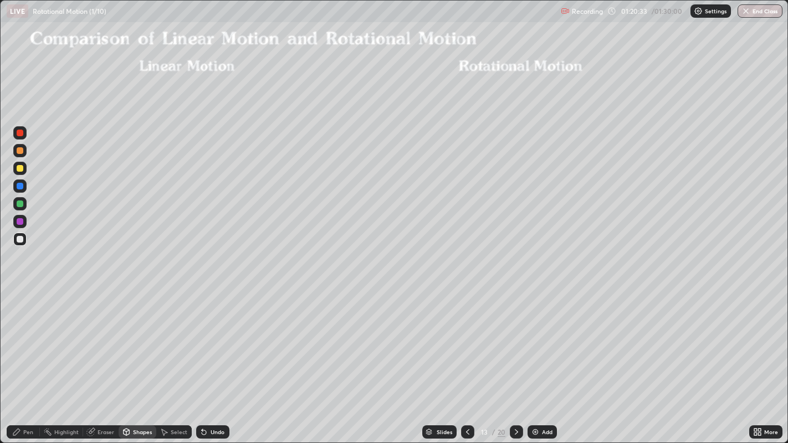
click at [19, 168] on div at bounding box center [20, 168] width 7 height 7
click at [17, 360] on icon at bounding box center [16, 432] width 7 height 7
click at [545, 360] on div "Add" at bounding box center [542, 432] width 29 height 13
click at [140, 360] on div "Shapes" at bounding box center [142, 432] width 19 height 6
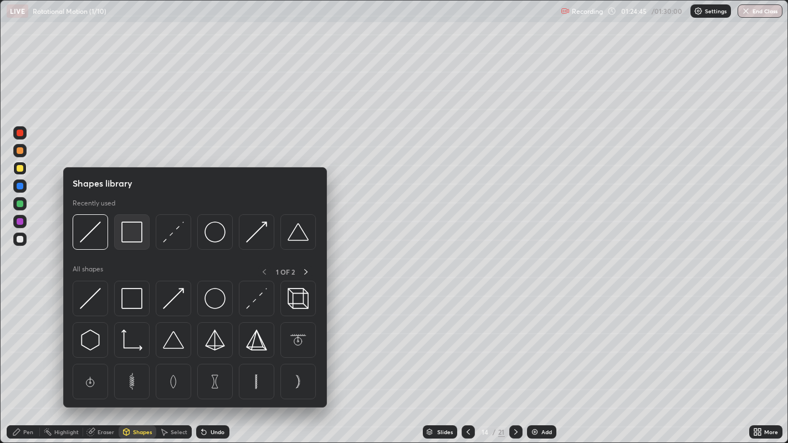
click at [131, 234] on img at bounding box center [131, 232] width 21 height 21
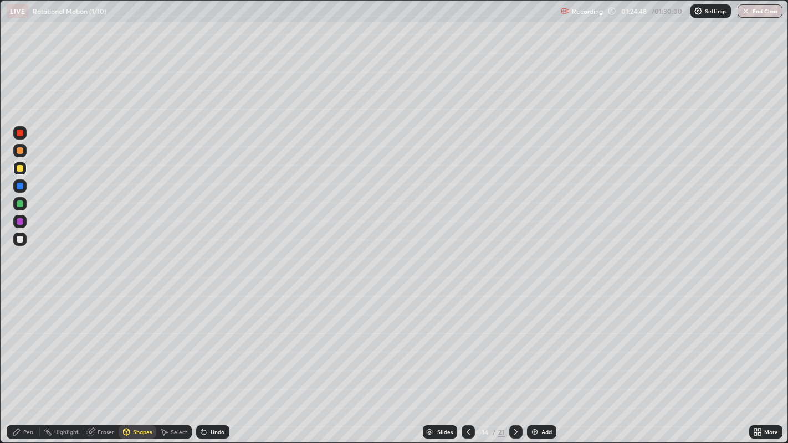
click at [467, 360] on icon at bounding box center [468, 432] width 9 height 9
click at [758, 16] on button "End Class" at bounding box center [761, 10] width 44 height 13
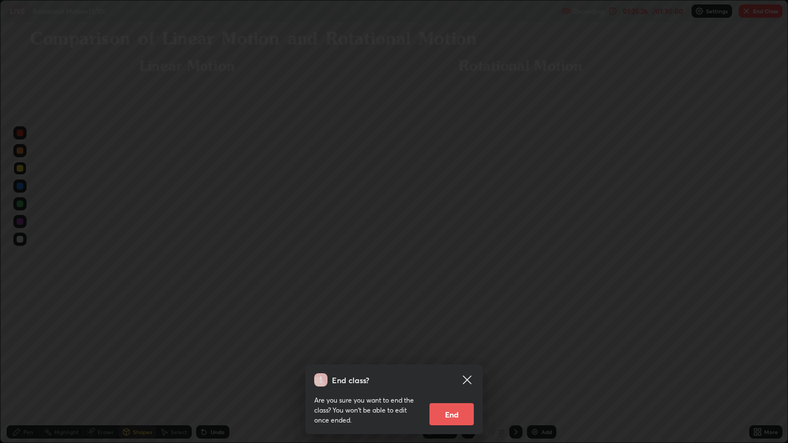
click at [458, 360] on button "End" at bounding box center [451, 414] width 44 height 22
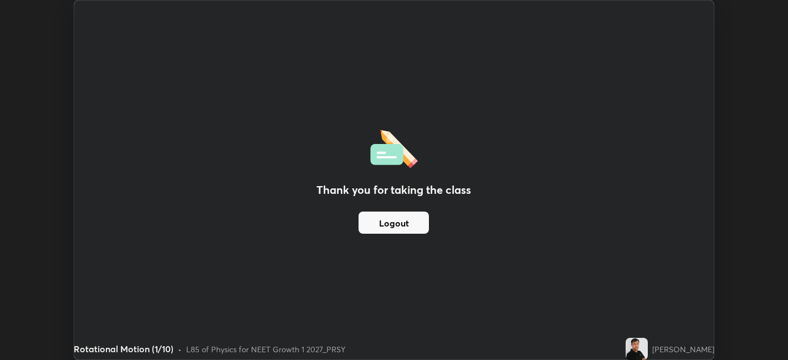
scroll to position [55050, 54622]
